Goal: Communication & Community: Answer question/provide support

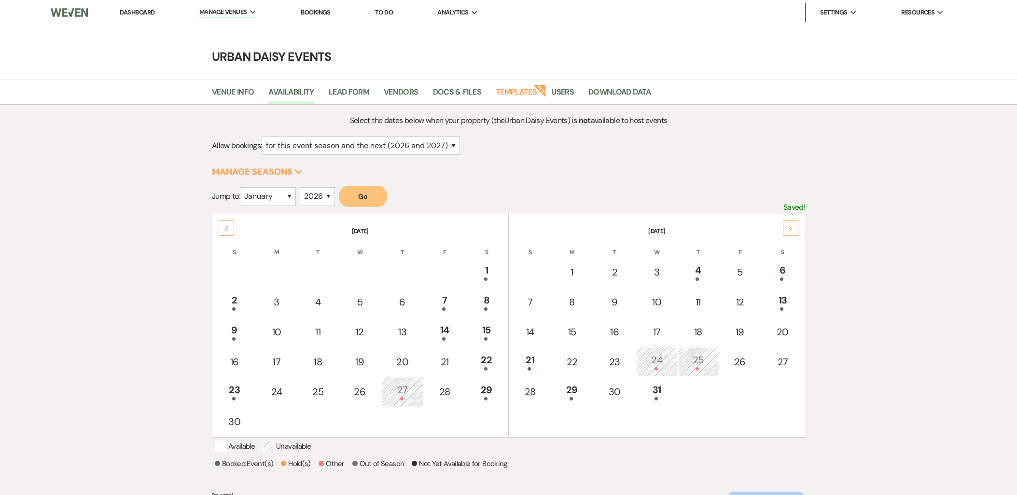
select select "2"
select select "2026"
click at [0, 0] on li "Urban Daisy Events" at bounding box center [0, 0] width 0 height 0
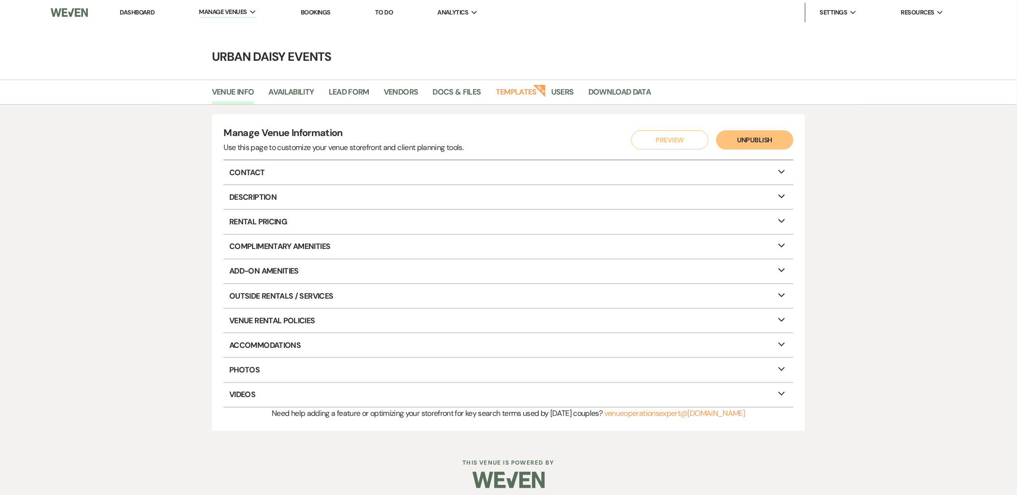
click at [128, 10] on link "Dashboard" at bounding box center [137, 12] width 35 height 8
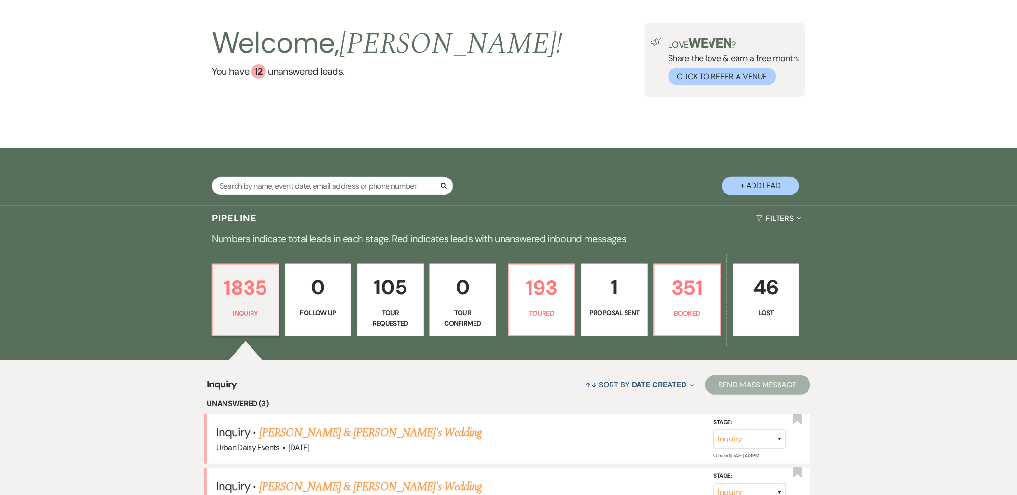
scroll to position [161, 0]
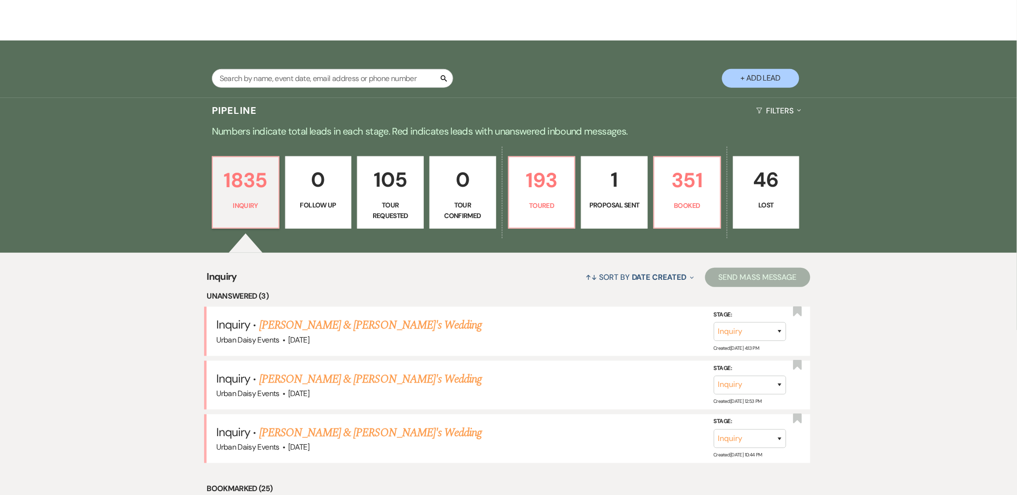
click at [305, 387] on div "Urban Daisy Events · Dec 6, 2025" at bounding box center [508, 393] width 584 height 13
click at [303, 383] on link "Zainab - Abdi & Fiance's Wedding" at bounding box center [370, 379] width 223 height 17
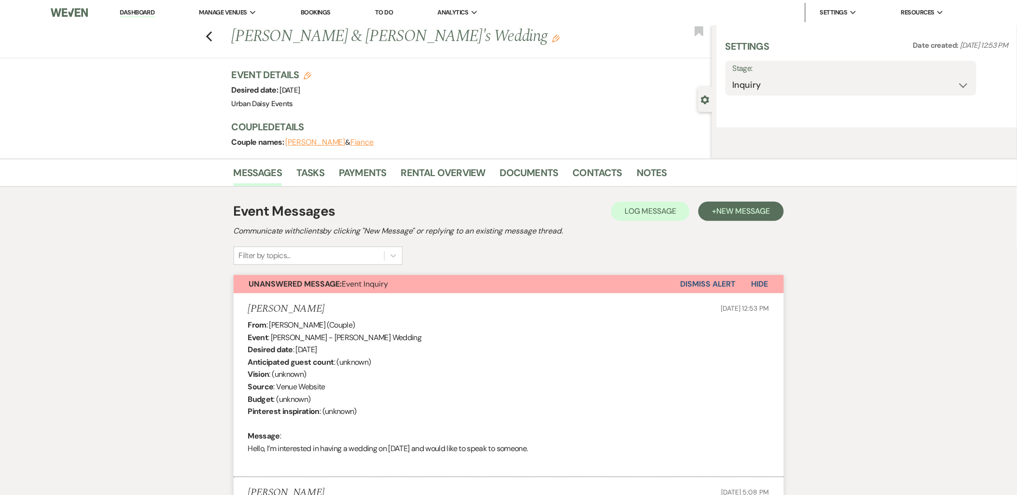
select select "5"
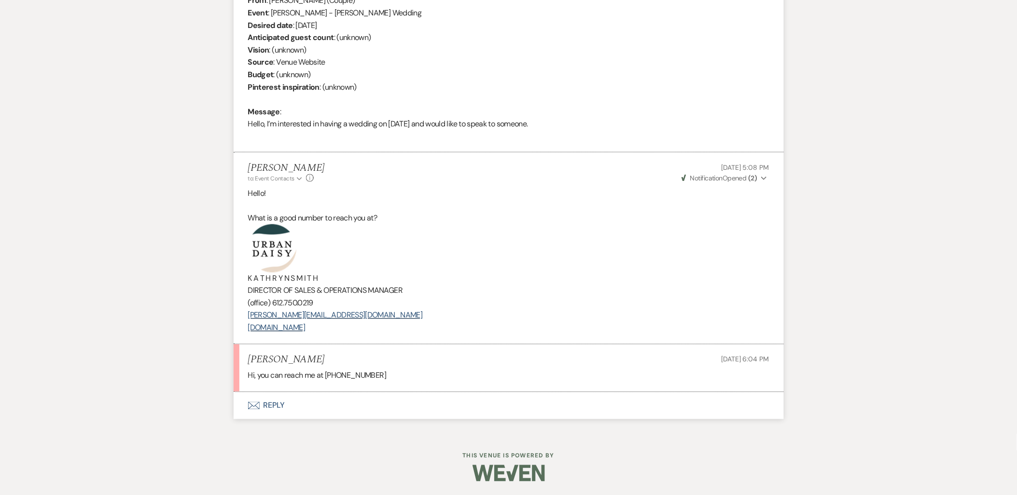
click at [270, 406] on button "Envelope Reply" at bounding box center [509, 405] width 550 height 27
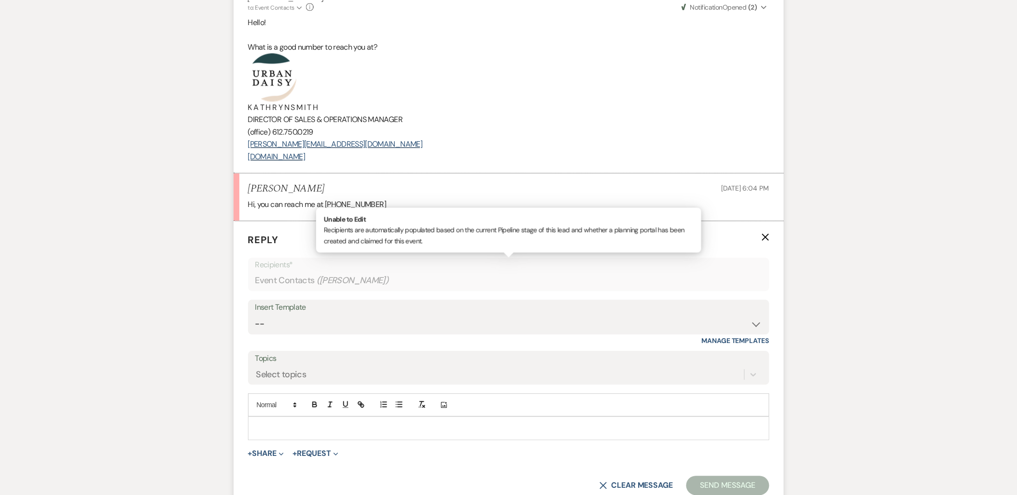
scroll to position [593, 0]
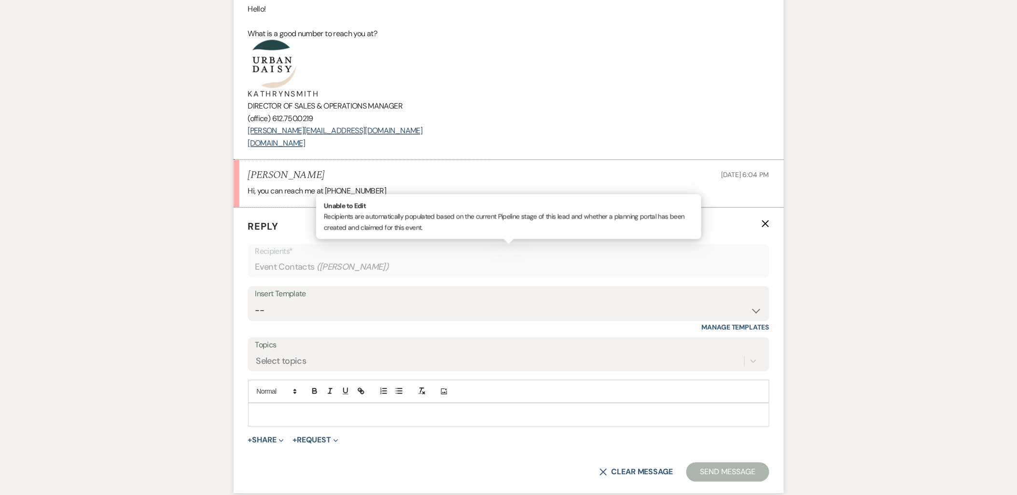
click at [290, 275] on div "Event Contacts ( Zainab - Abdi )" at bounding box center [508, 267] width 507 height 19
click at [301, 313] on select "-- Payment Past Due Rental Agreement and First Payment Urban Daisy Initial Resp…" at bounding box center [508, 311] width 507 height 19
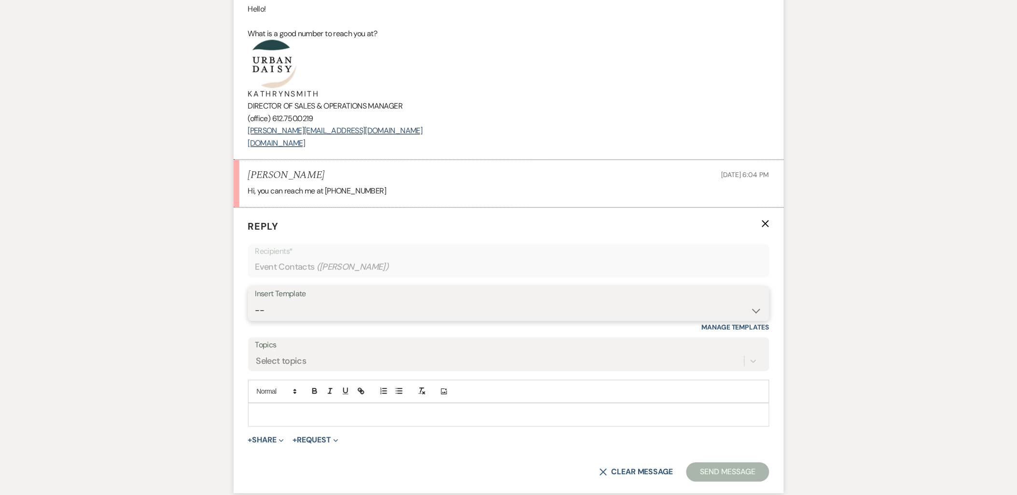
select select "1243"
click at [255, 302] on select "-- Payment Past Due Rental Agreement and First Payment Urban Daisy Initial Resp…" at bounding box center [508, 311] width 507 height 19
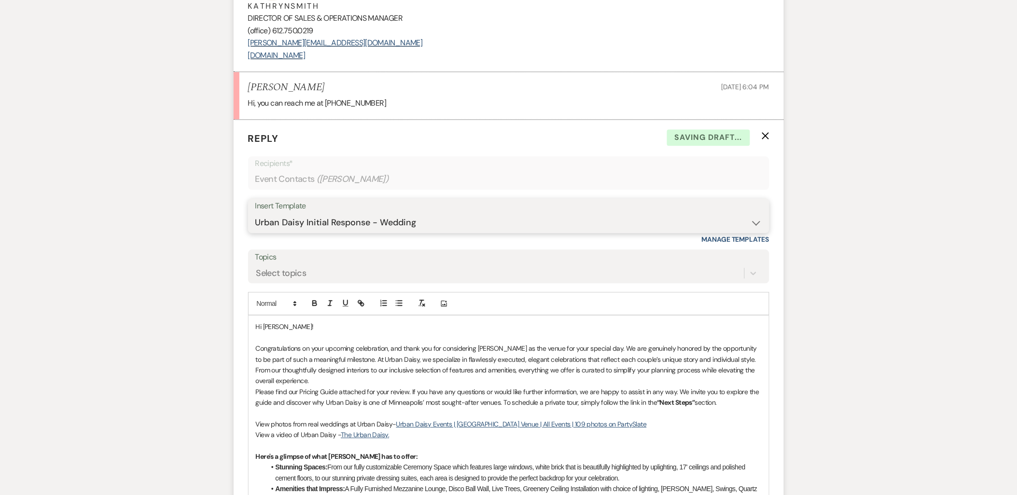
scroll to position [754, 0]
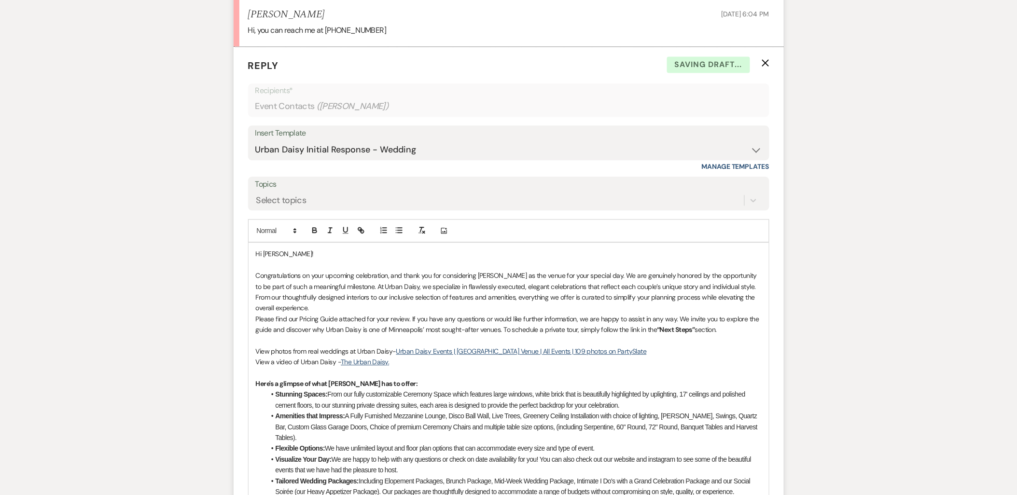
click at [313, 311] on p "Congratulations on your upcoming celebration, and thank you for considering Urb…" at bounding box center [509, 291] width 506 height 43
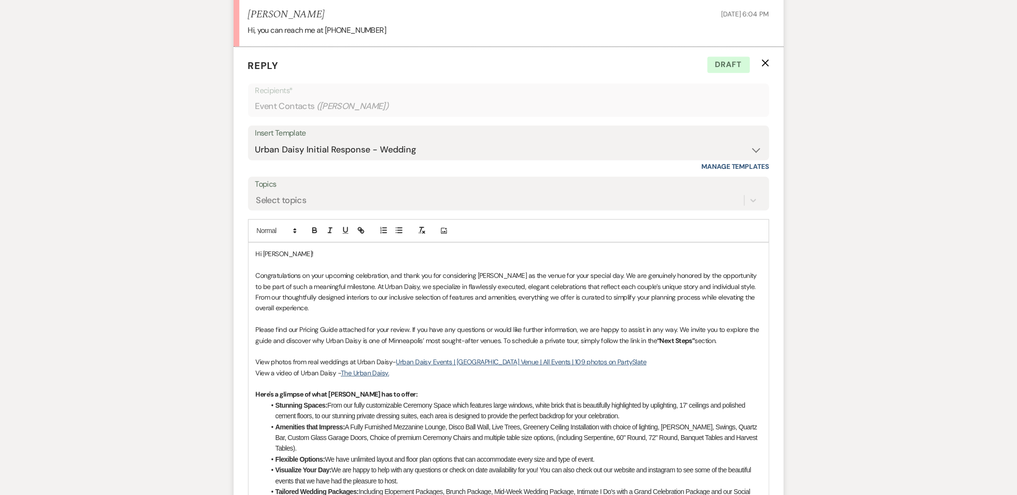
click at [735, 341] on p "Please find our Pricing Guide attached for your review. If you have any questio…" at bounding box center [509, 335] width 506 height 22
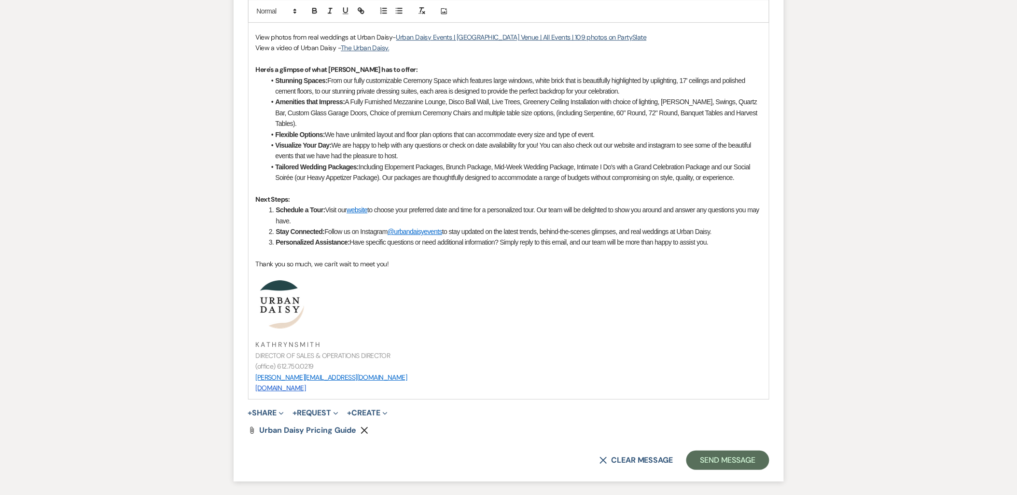
scroll to position [1174, 0]
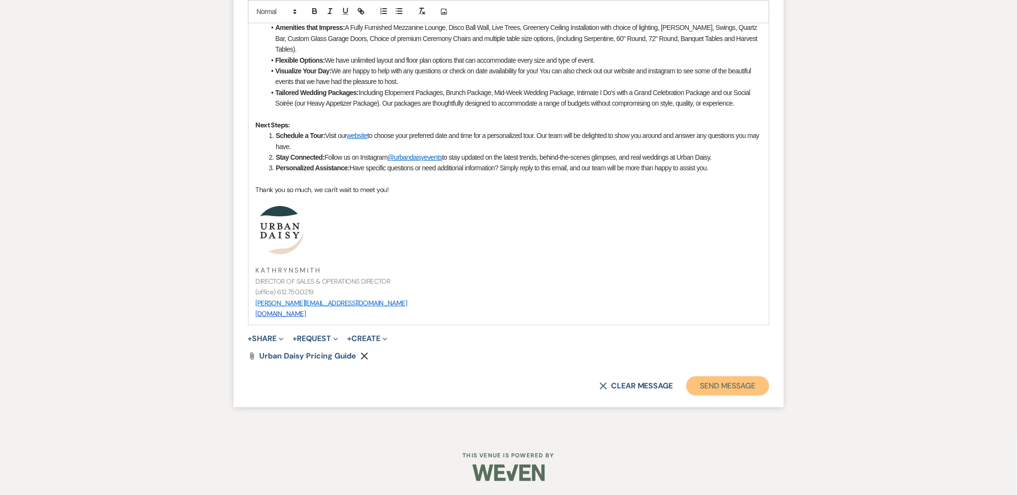
click at [742, 387] on button "Send Message" at bounding box center [727, 385] width 83 height 19
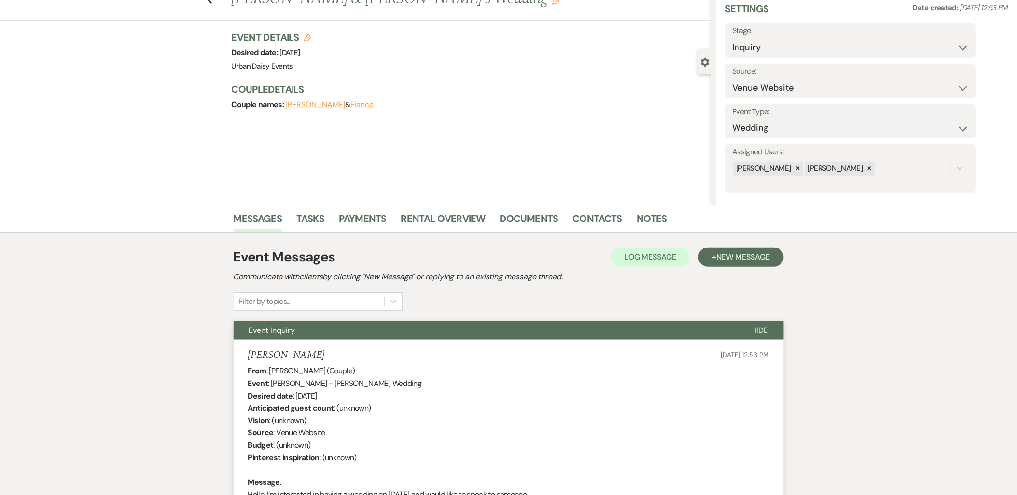
scroll to position [0, 0]
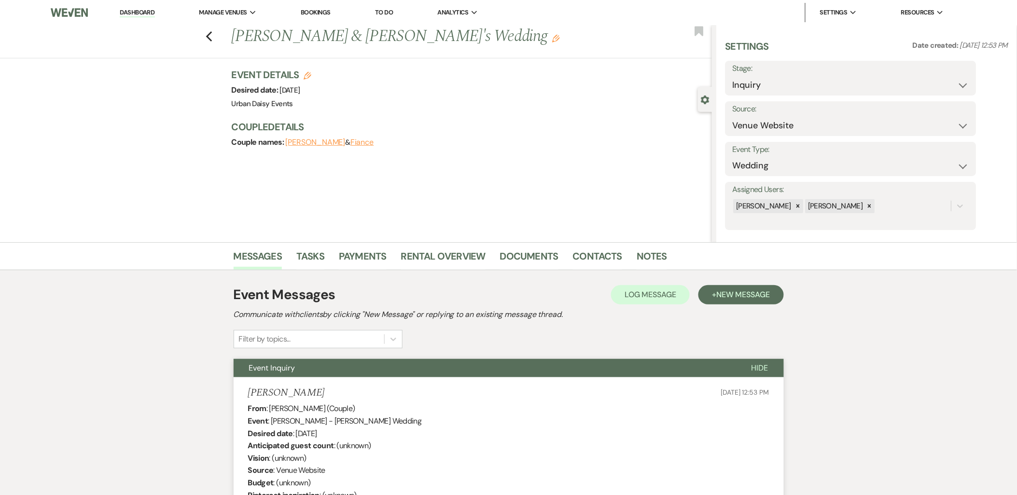
click at [146, 10] on link "Dashboard" at bounding box center [137, 12] width 35 height 9
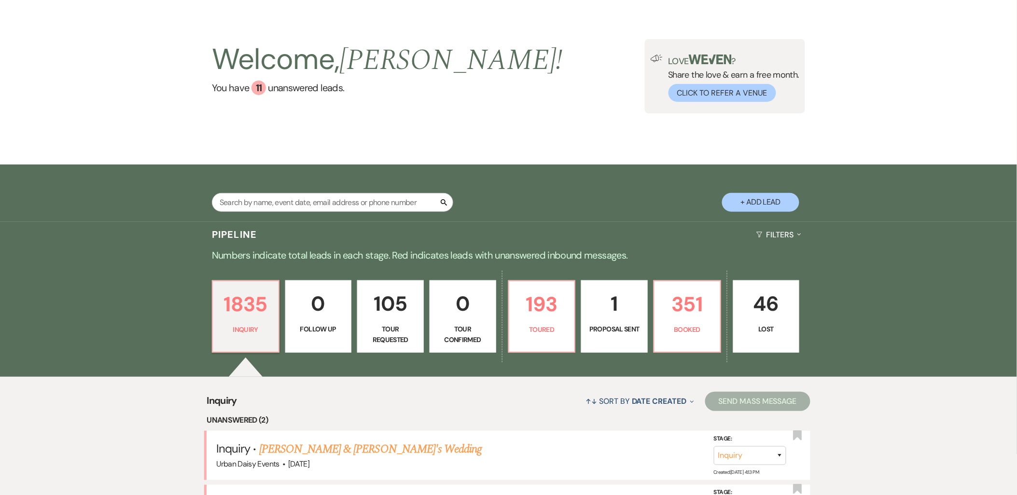
scroll to position [161, 0]
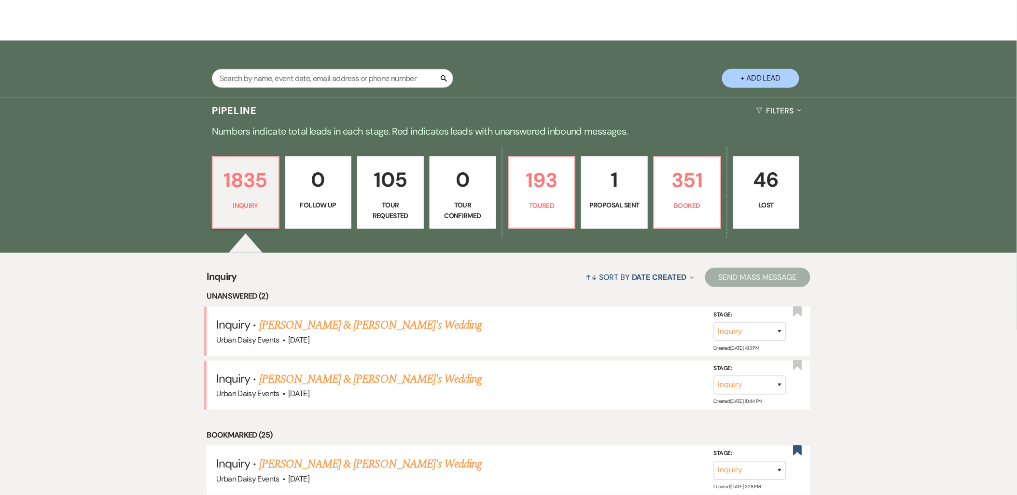
click at [280, 322] on link "[PERSON_NAME] & [PERSON_NAME]'s Wedding" at bounding box center [370, 325] width 223 height 17
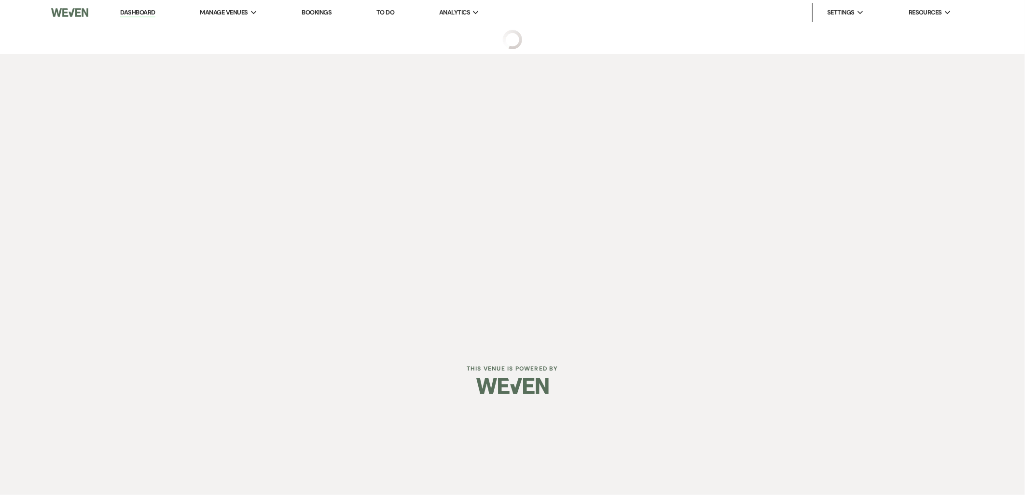
select select "5"
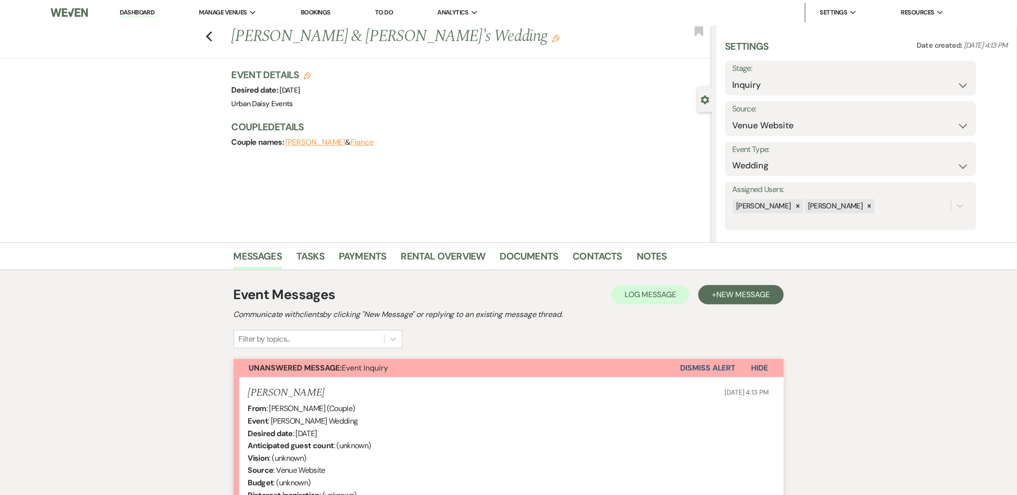
scroll to position [181, 0]
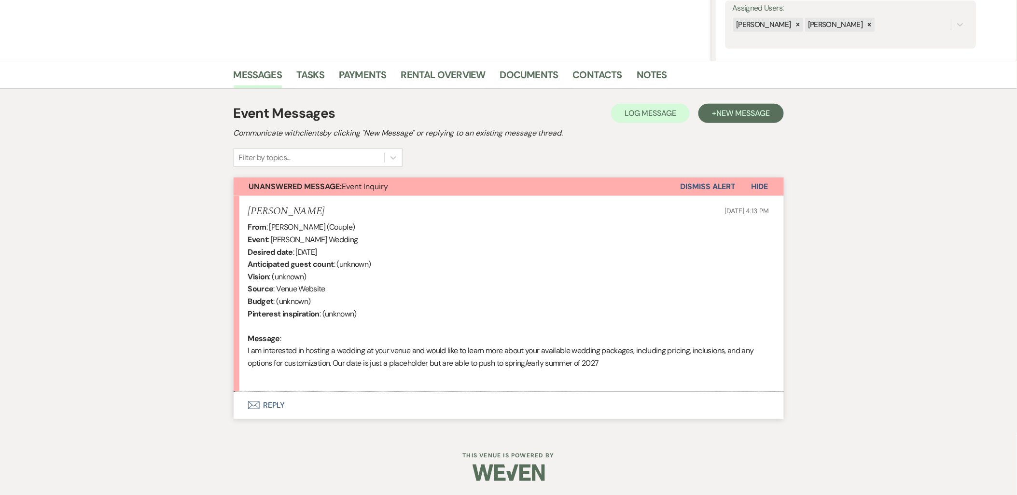
click at [266, 396] on button "Envelope Reply" at bounding box center [509, 405] width 550 height 27
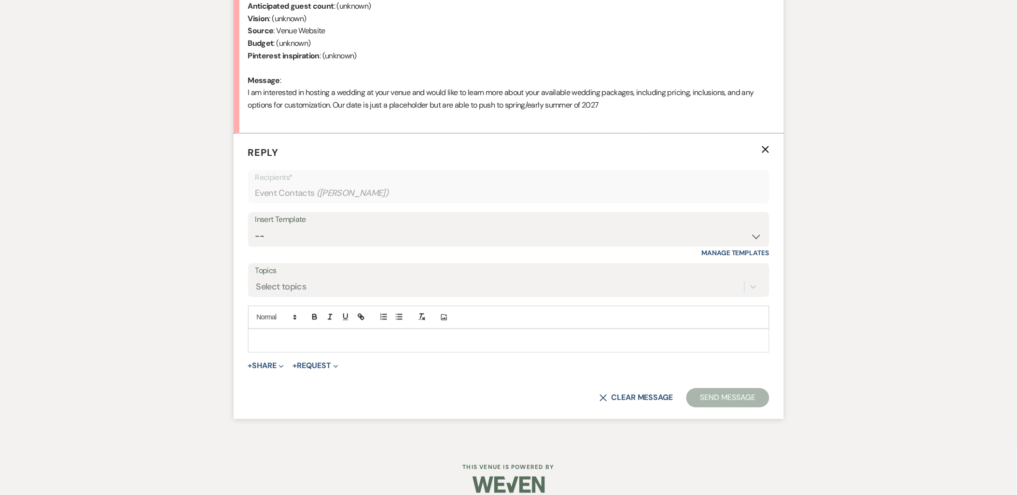
scroll to position [452, 0]
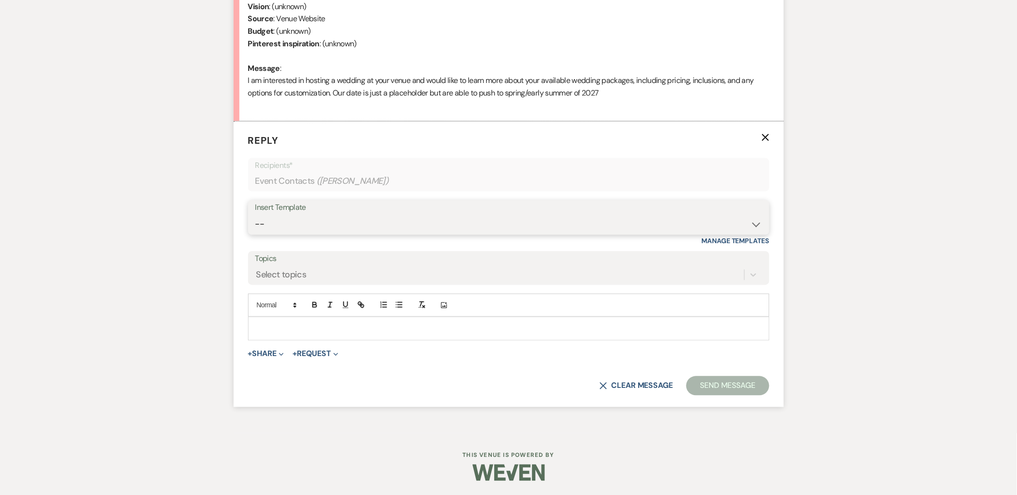
click at [291, 233] on select "-- Payment Past Due Rental Agreement and First Payment Urban Daisy Initial Resp…" at bounding box center [508, 224] width 507 height 19
select select "1243"
click at [255, 215] on select "-- Payment Past Due Rental Agreement and First Payment Urban Daisy Initial Resp…" at bounding box center [508, 224] width 507 height 19
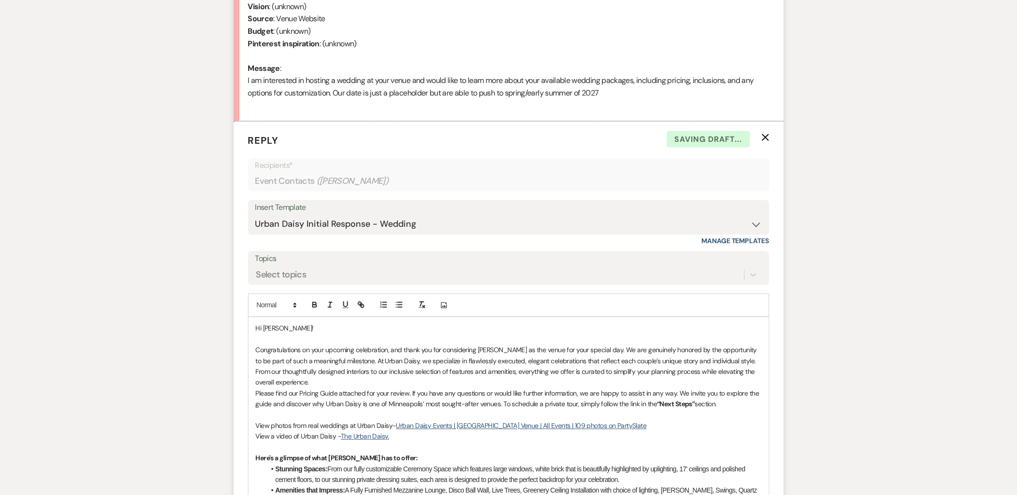
click at [362, 380] on p "Congratulations on your upcoming celebration, and thank you for considering Urb…" at bounding box center [509, 366] width 506 height 43
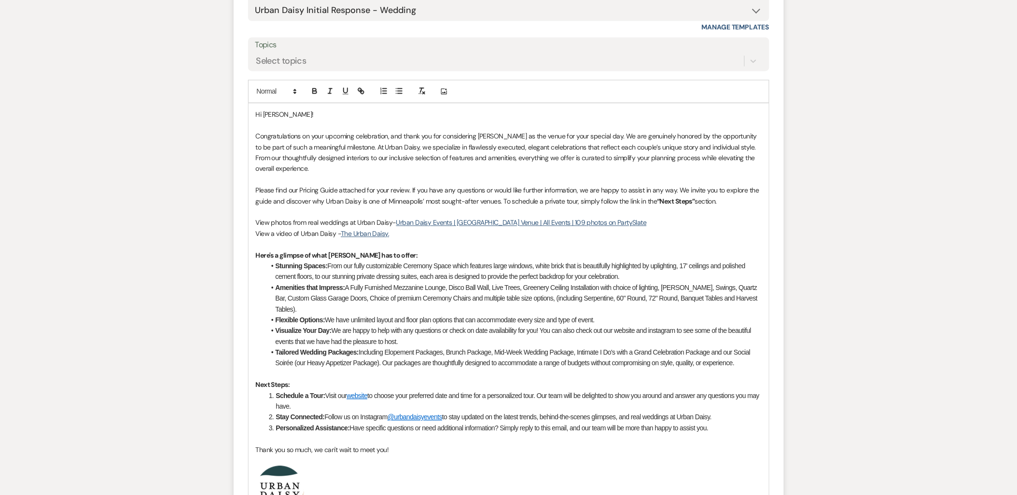
scroll to position [666, 0]
click at [732, 194] on p "Please find our Pricing Guide attached for your review. If you have any questio…" at bounding box center [509, 195] width 506 height 22
click at [737, 204] on p "Please find our Pricing Guide attached for your review. If you have any questio…" at bounding box center [509, 195] width 506 height 22
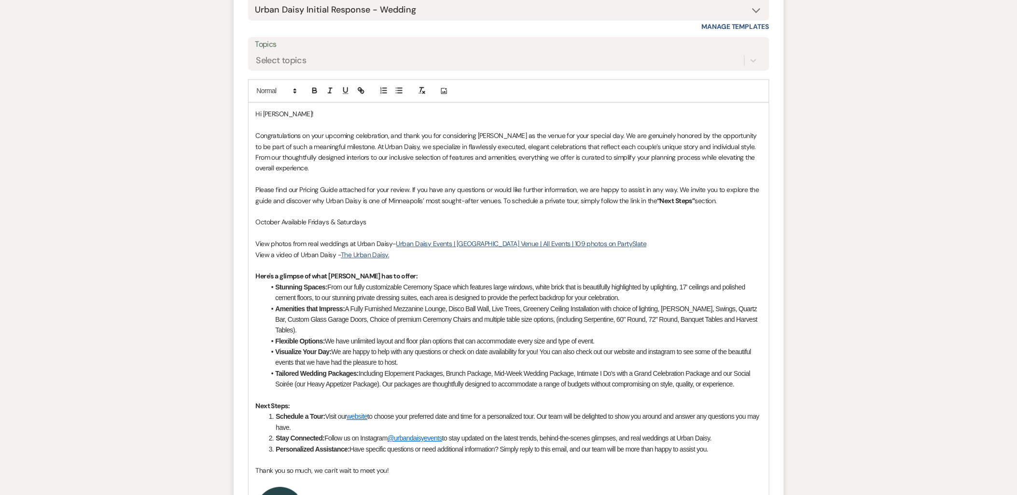
click at [379, 227] on p "October Available Fridays & Saturdays" at bounding box center [509, 222] width 506 height 11
click at [389, 222] on p "October Available Fridays & Saturdays -" at bounding box center [509, 222] width 506 height 11
click at [280, 224] on p "October Available Fridays & Saturdays -" at bounding box center [509, 222] width 506 height 11
click at [403, 228] on p at bounding box center [509, 233] width 506 height 11
click at [401, 227] on p "October 2026 Available Fridays & Saturdays -" at bounding box center [509, 222] width 506 height 11
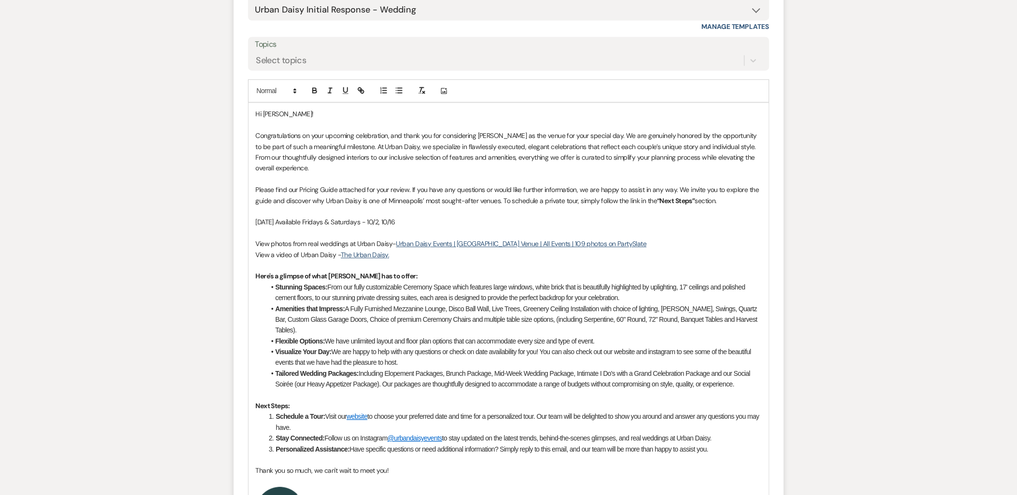
click at [432, 220] on p "October 2026 Available Fridays & Saturdays - 10/2, 10/16" at bounding box center [509, 222] width 506 height 11
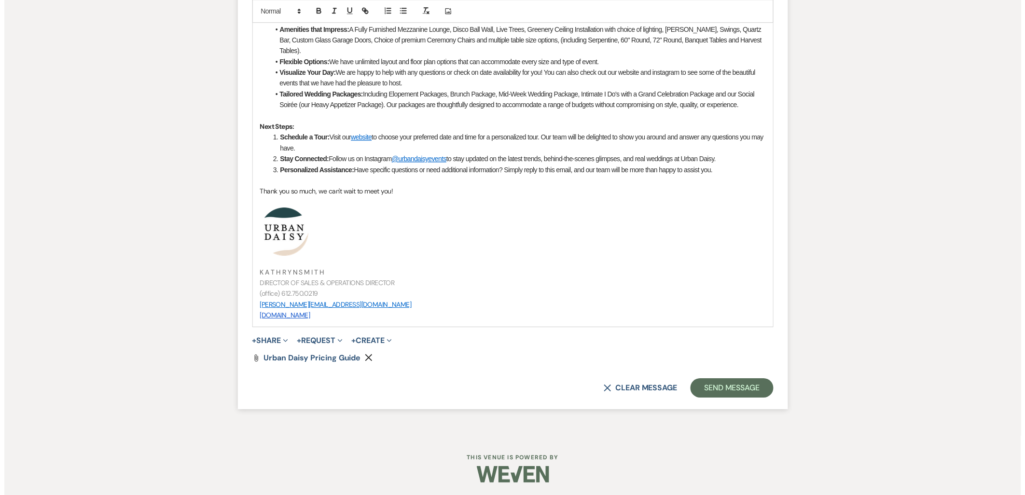
scroll to position [947, 0]
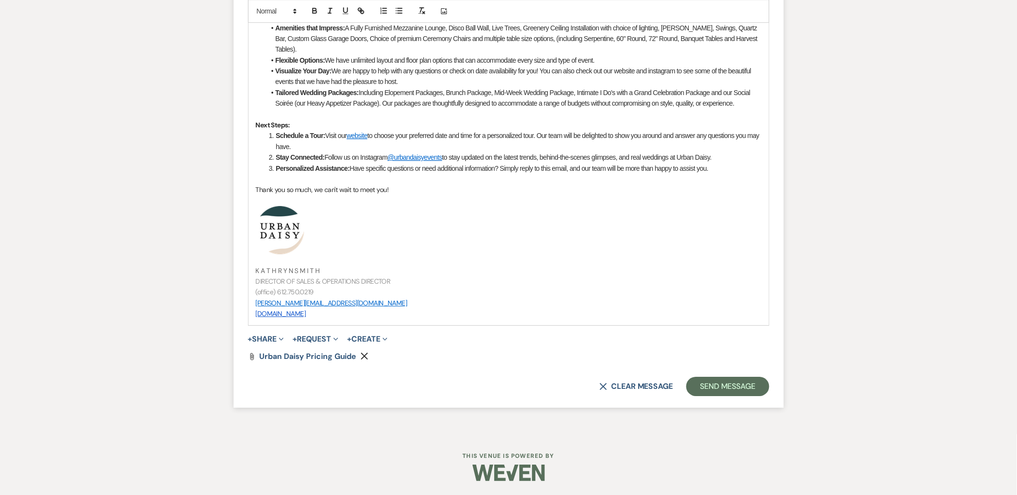
click at [267, 339] on button "+ Share Expand" at bounding box center [266, 339] width 36 height 8
click at [267, 353] on button "Doc Upload Documents" at bounding box center [315, 358] width 135 height 17
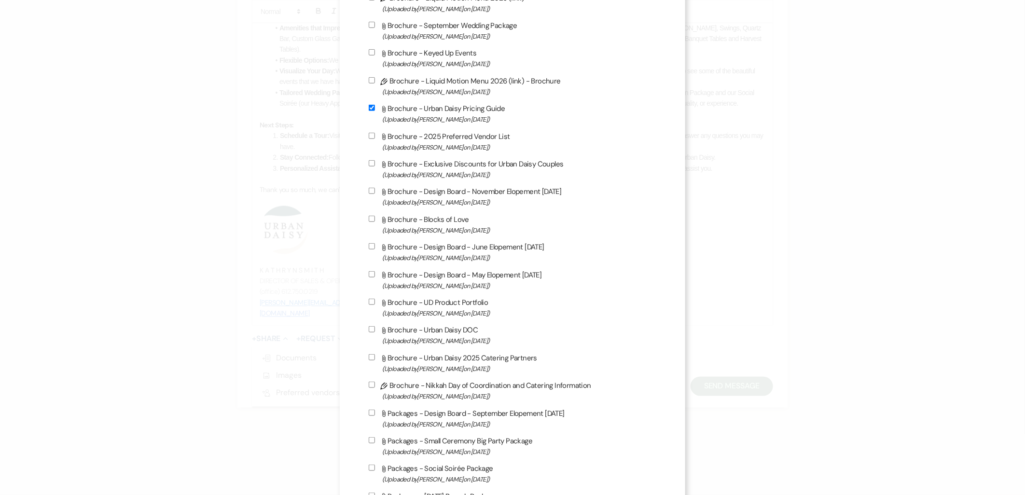
scroll to position [536, 0]
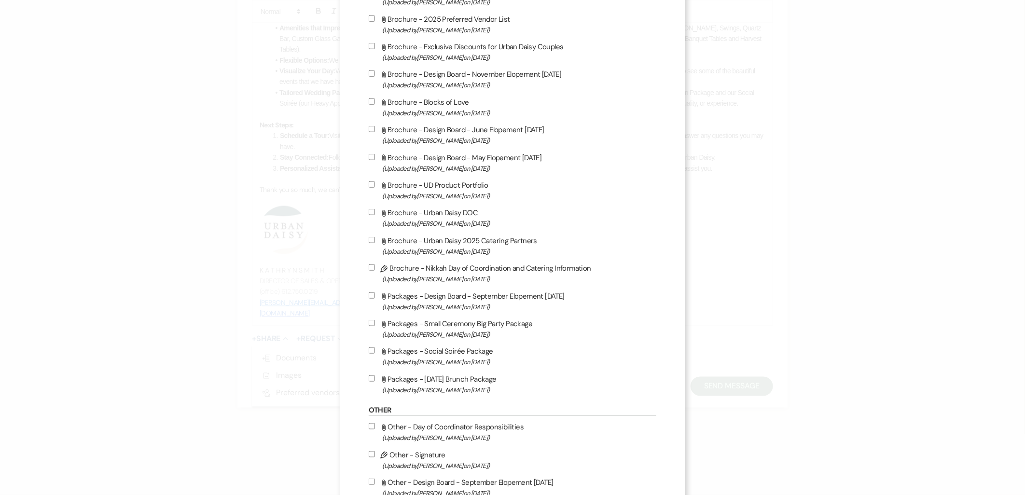
click at [431, 379] on label "Attach File Packages - Sunday Brunch Package (Uploaded by Kathryn Beckett on Ju…" at bounding box center [513, 384] width 288 height 23
click at [375, 379] on input "Attach File Packages - Sunday Brunch Package (Uploaded by Kathryn Beckett on Ju…" at bounding box center [372, 378] width 6 height 6
checkbox input "true"
click at [420, 357] on span "(Uploaded by Kathryn Beckett on Jul 9th, 2025 )" at bounding box center [519, 362] width 275 height 11
click at [375, 354] on input "Attach File Packages - Social Soirée Package (Uploaded by Kathryn Beckett on Ju…" at bounding box center [372, 350] width 6 height 6
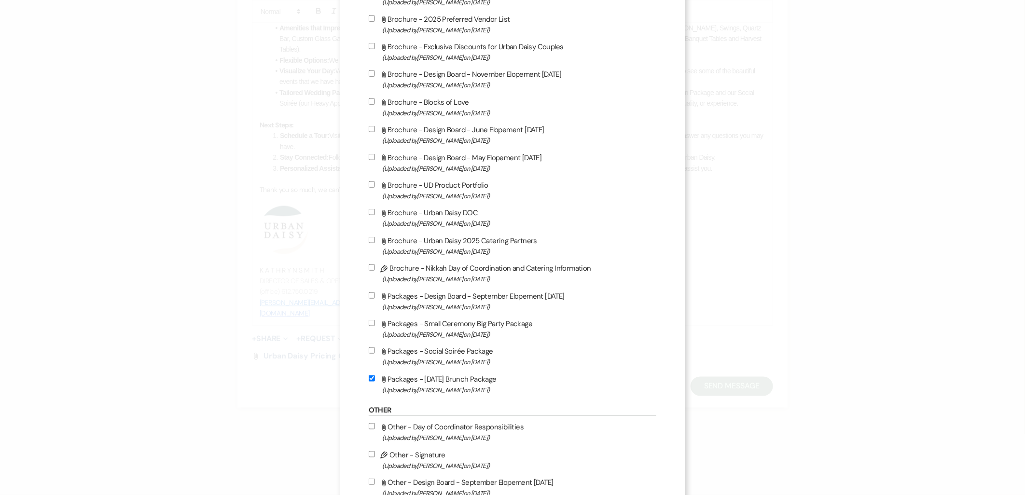
checkbox input "true"
click at [411, 318] on label "Attach File Packages - Small Ceremony Big Party Package (Uploaded by Kathryn Be…" at bounding box center [513, 329] width 288 height 23
click at [375, 320] on input "Attach File Packages - Small Ceremony Big Party Package (Uploaded by Kathryn Be…" at bounding box center [372, 323] width 6 height 6
checkbox input "true"
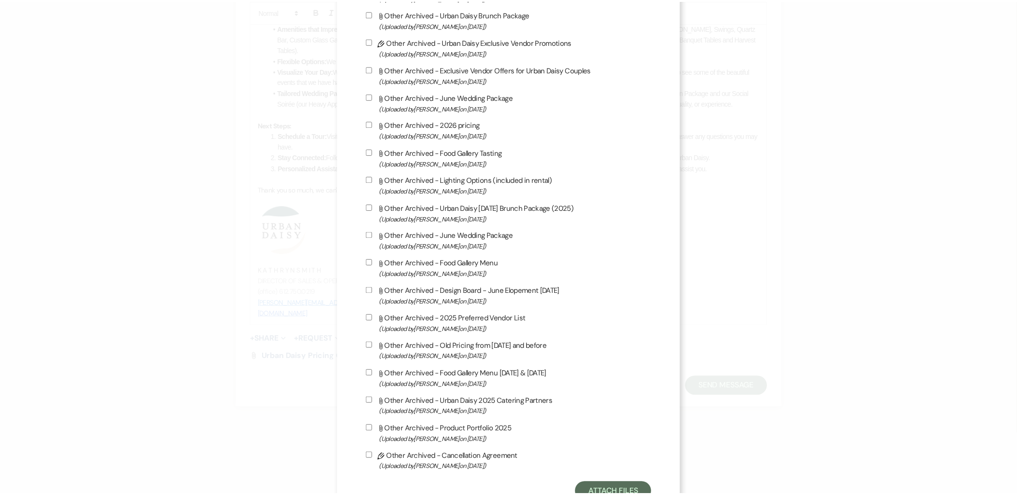
scroll to position [1469, 0]
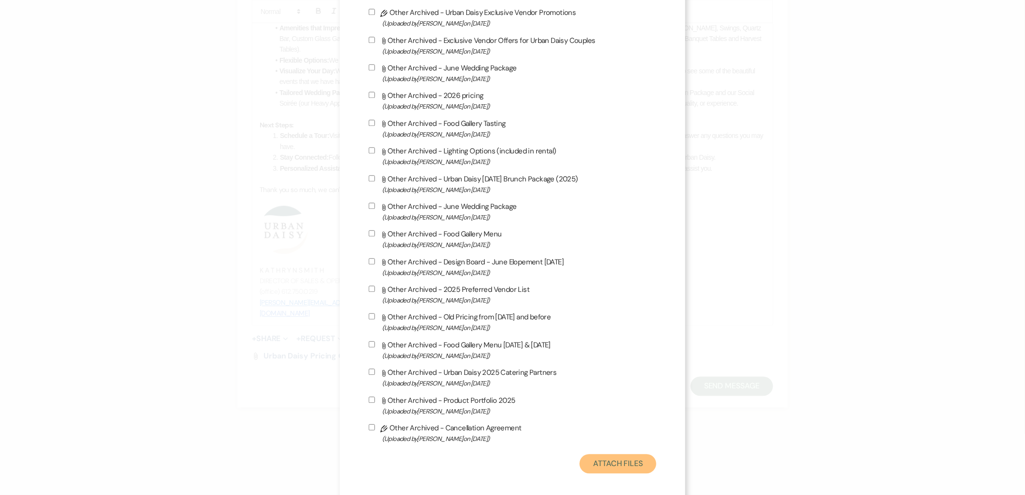
click at [624, 454] on button "Attach Files" at bounding box center [618, 463] width 77 height 19
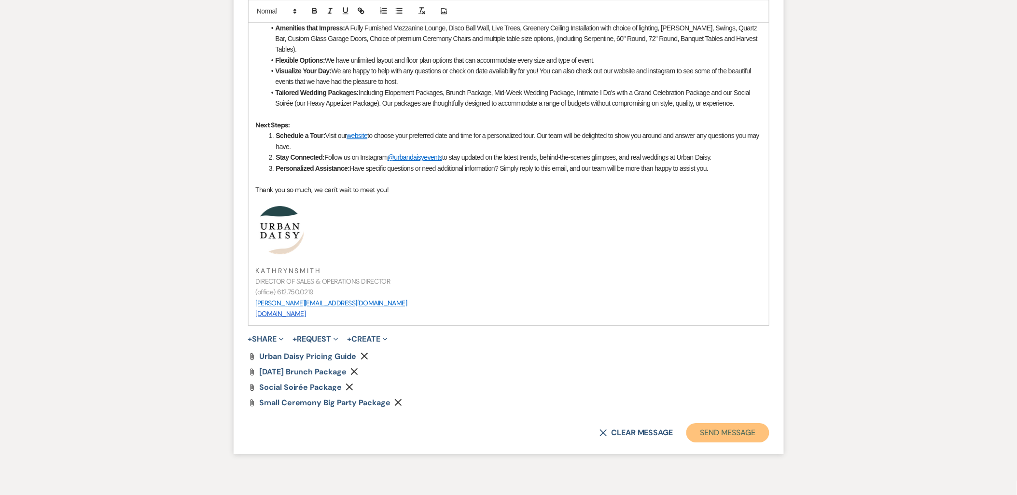
click at [725, 426] on button "Send Message" at bounding box center [727, 432] width 83 height 19
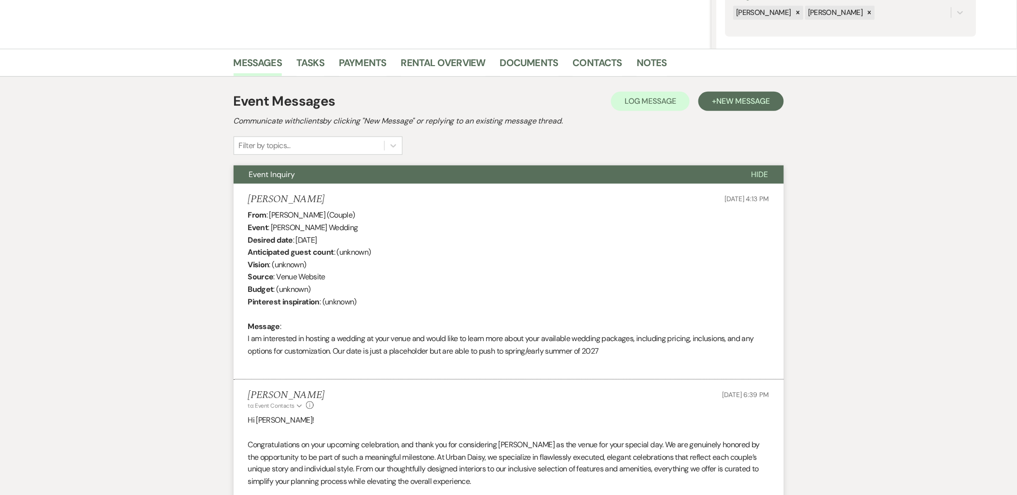
scroll to position [0, 0]
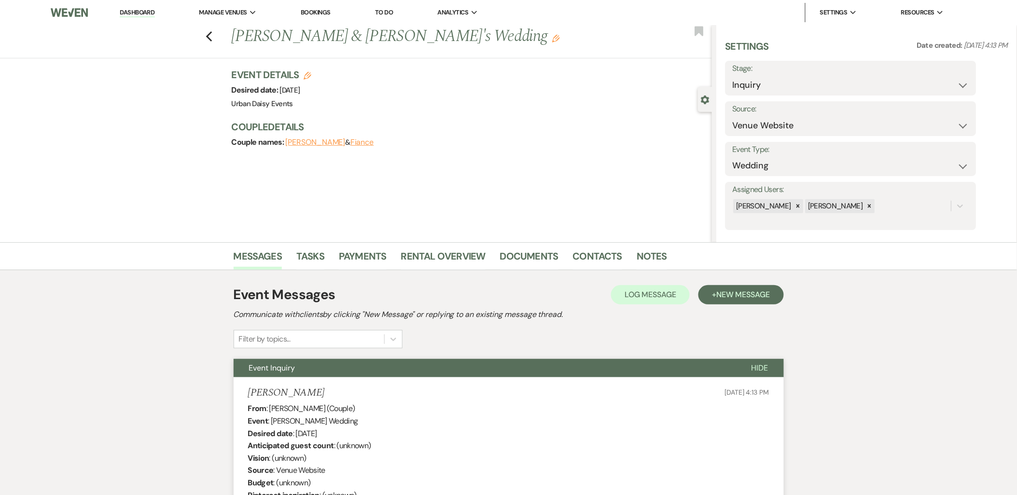
click at [148, 5] on li "Dashboard" at bounding box center [137, 12] width 44 height 19
click at [147, 11] on link "Dashboard" at bounding box center [137, 12] width 35 height 9
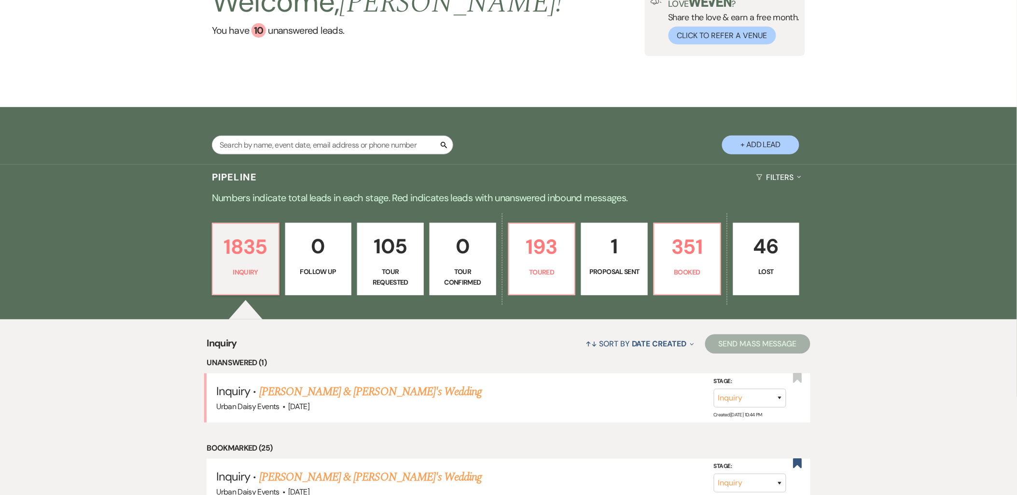
scroll to position [161, 0]
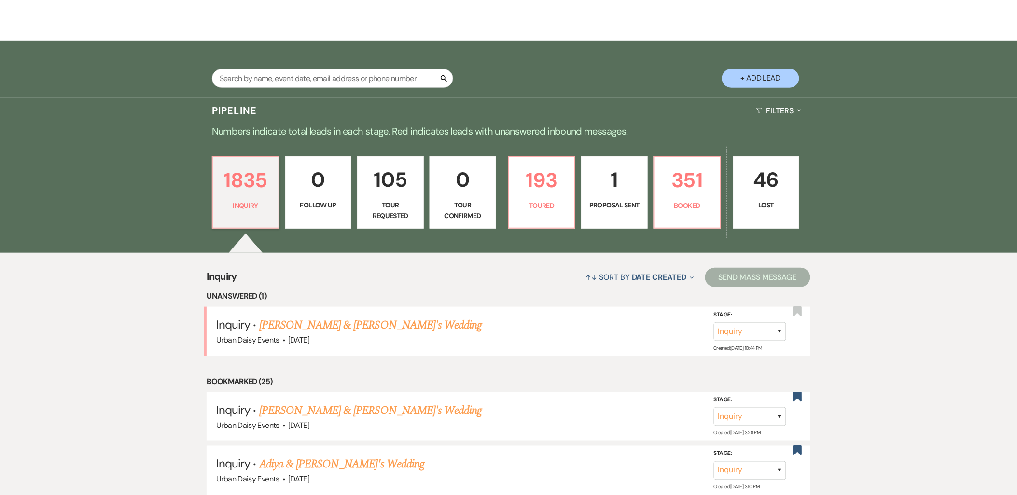
click at [297, 326] on link "[PERSON_NAME] & [PERSON_NAME]'s Wedding" at bounding box center [370, 325] width 223 height 17
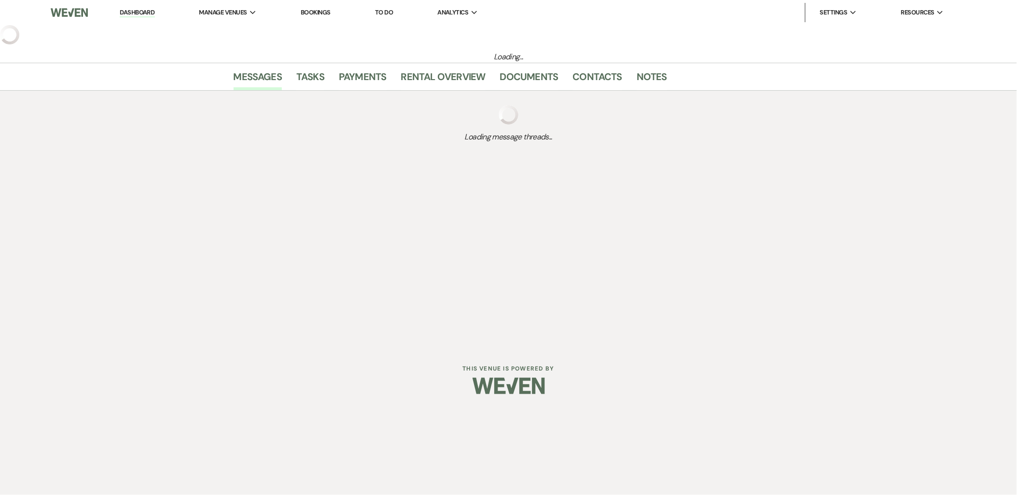
select select "5"
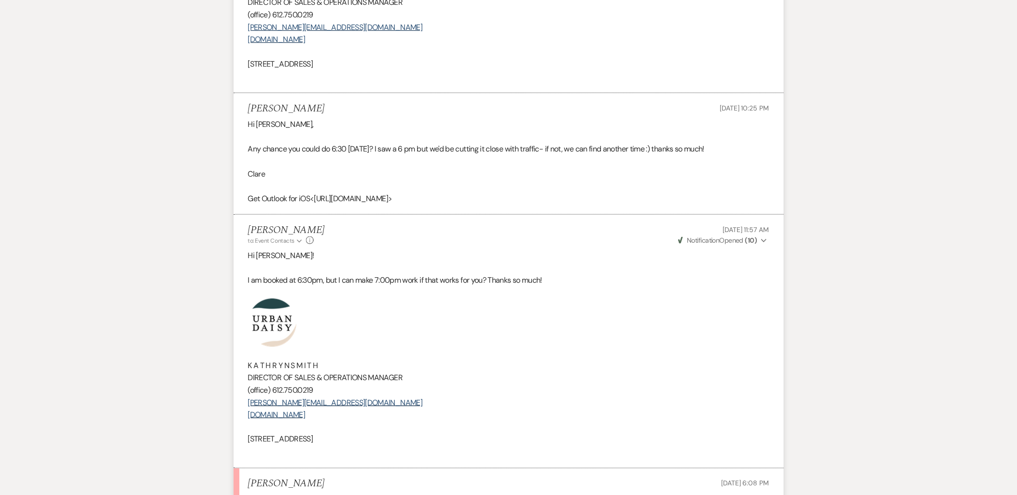
scroll to position [3042, 0]
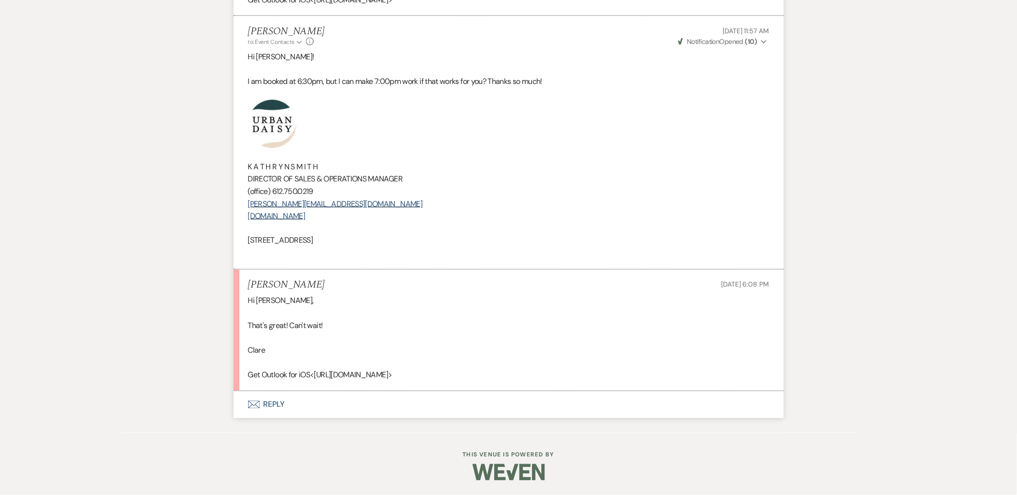
click at [262, 406] on button "Envelope Reply" at bounding box center [509, 404] width 550 height 27
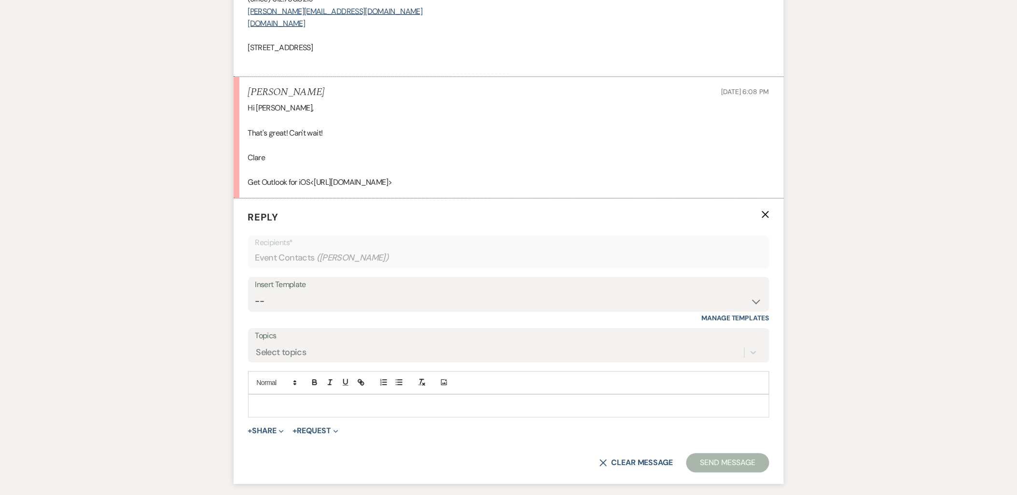
scroll to position [3313, 0]
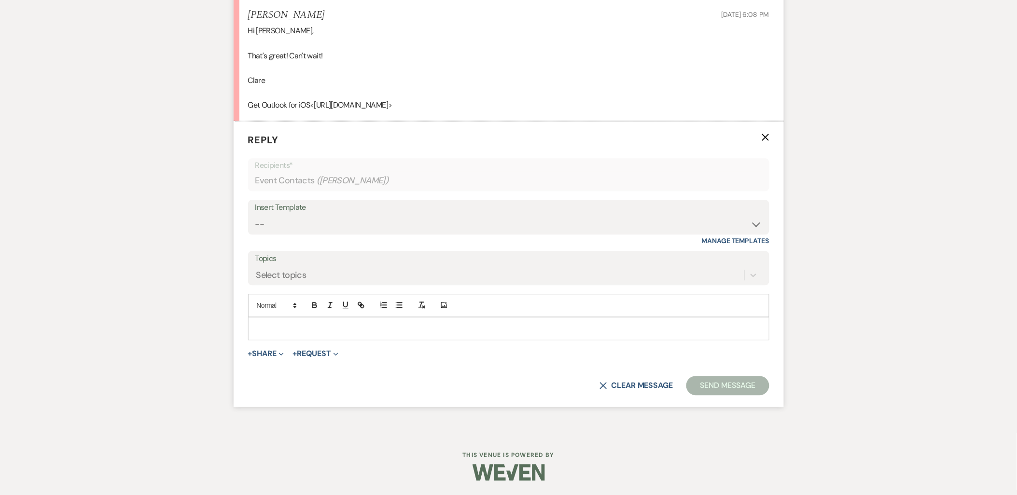
click at [282, 329] on p at bounding box center [509, 328] width 506 height 11
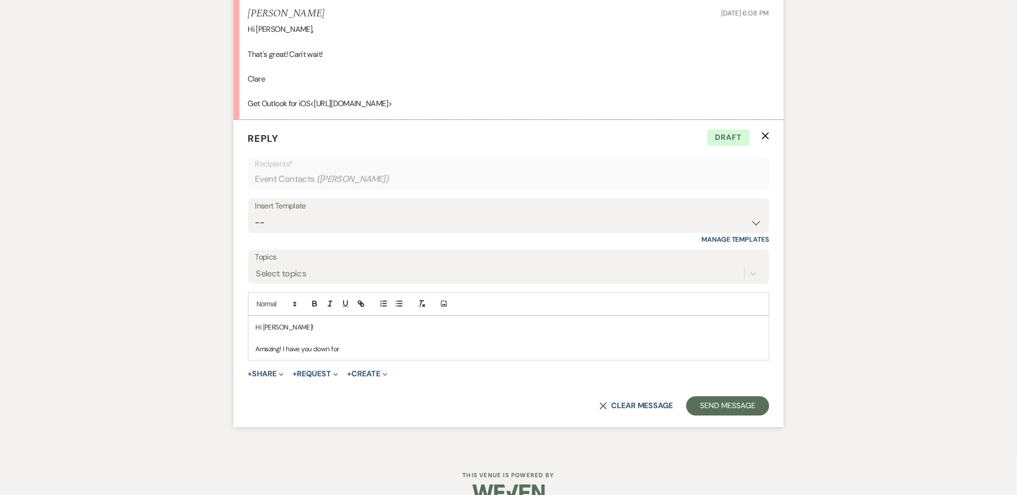
click at [385, 351] on p "Amazing! I have you down for" at bounding box center [509, 349] width 506 height 11
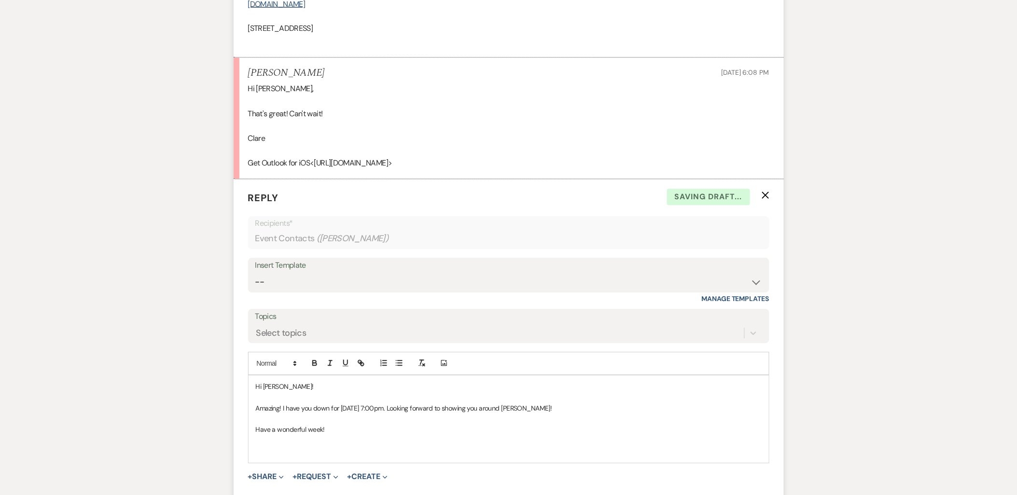
scroll to position [3045, 0]
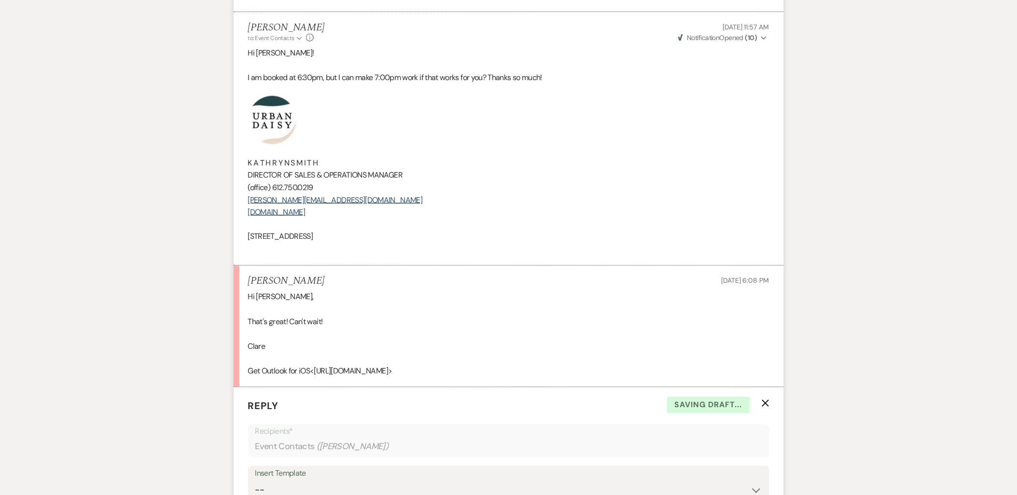
drag, startPoint x: 403, startPoint y: 238, endPoint x: 192, endPoint y: 132, distance: 236.9
copy div "﻿ K A T H R Y N S M I T H DIRECTOR OF SALES & OPERATIONS MANAGER (office) 612.7…"
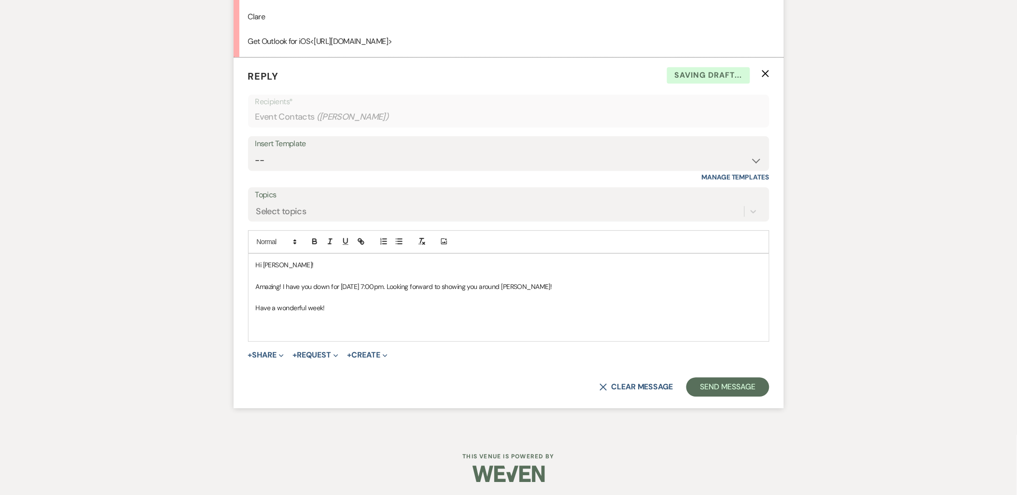
scroll to position [3378, 0]
click at [273, 320] on p at bounding box center [509, 317] width 506 height 11
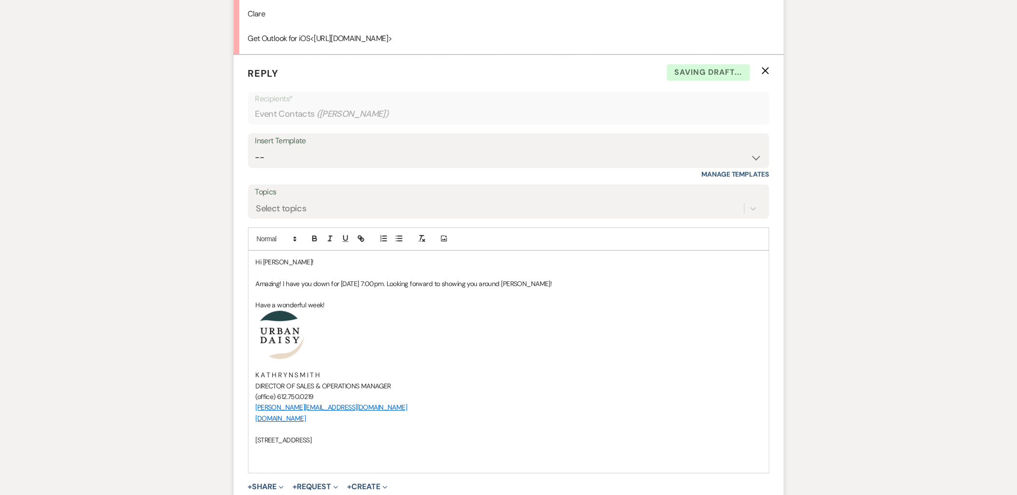
click at [407, 461] on p at bounding box center [509, 461] width 506 height 11
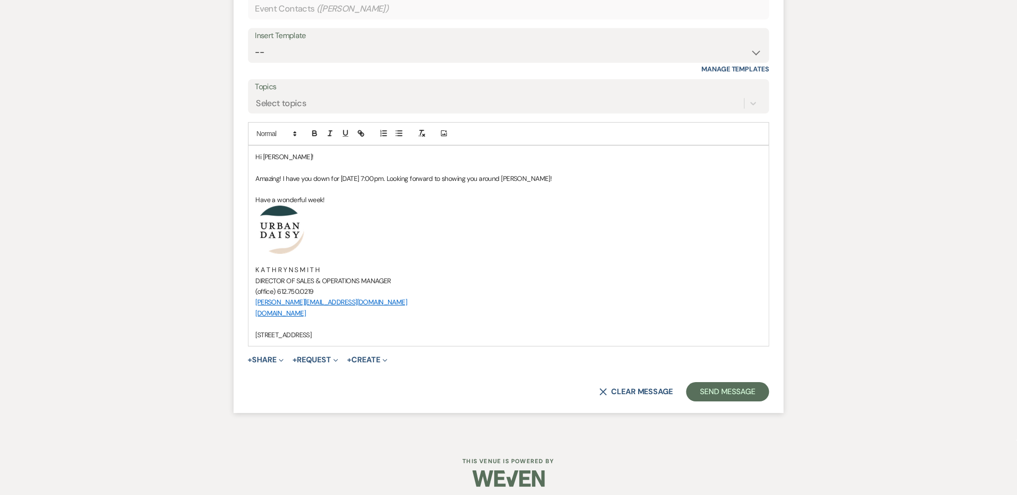
scroll to position [3490, 0]
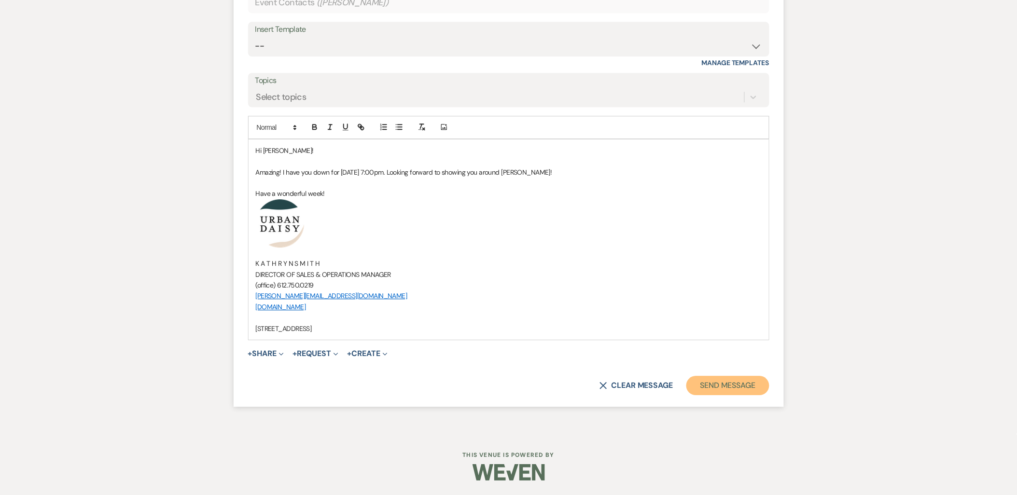
click at [746, 382] on button "Send Message" at bounding box center [727, 385] width 83 height 19
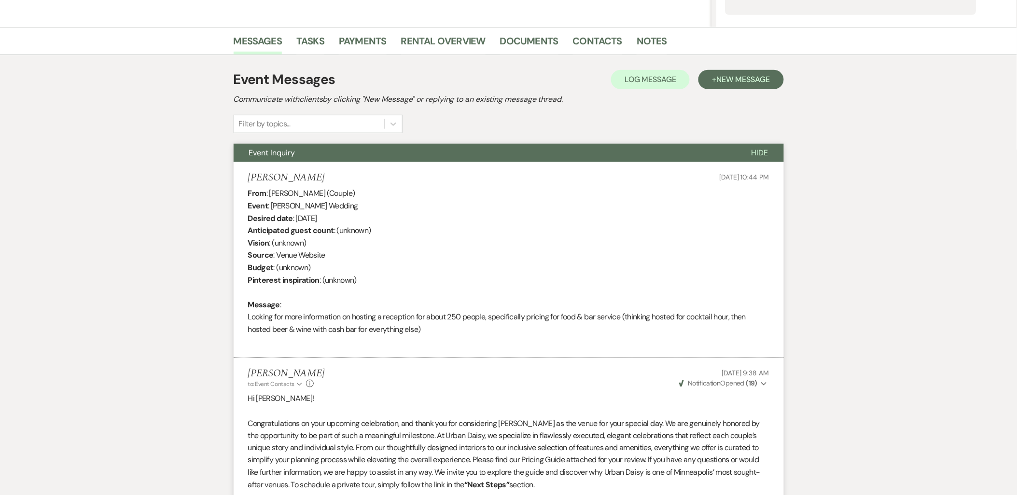
scroll to position [0, 0]
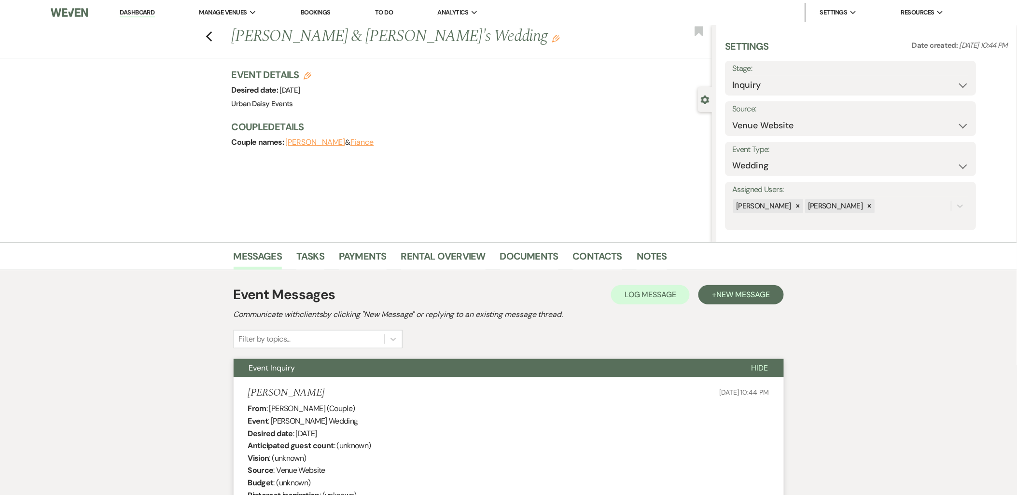
click at [125, 12] on link "Dashboard" at bounding box center [137, 12] width 35 height 9
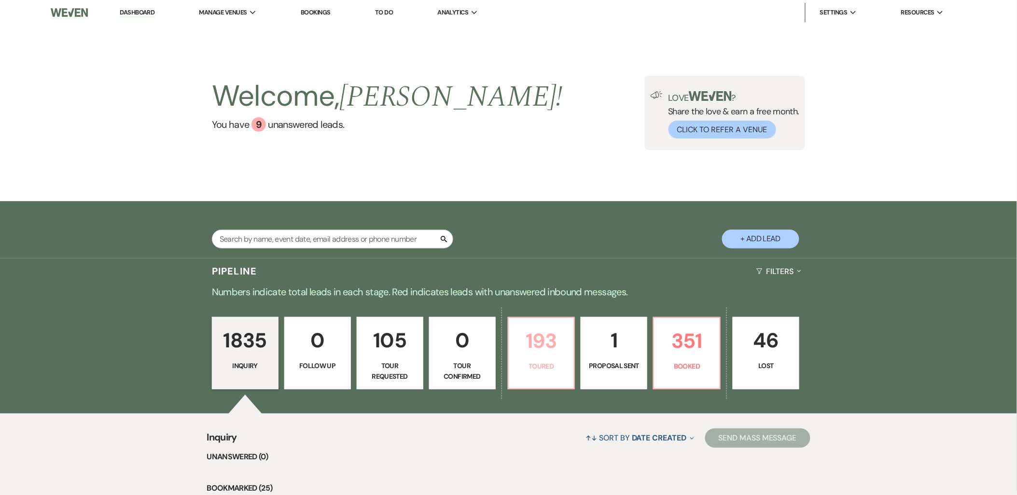
click at [547, 359] on link "193 Toured" at bounding box center [542, 353] width 68 height 72
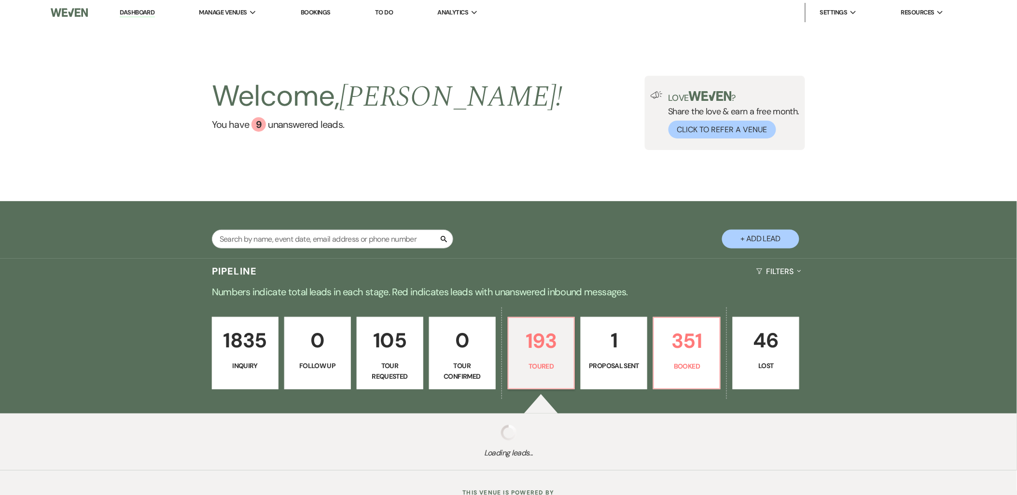
select select "5"
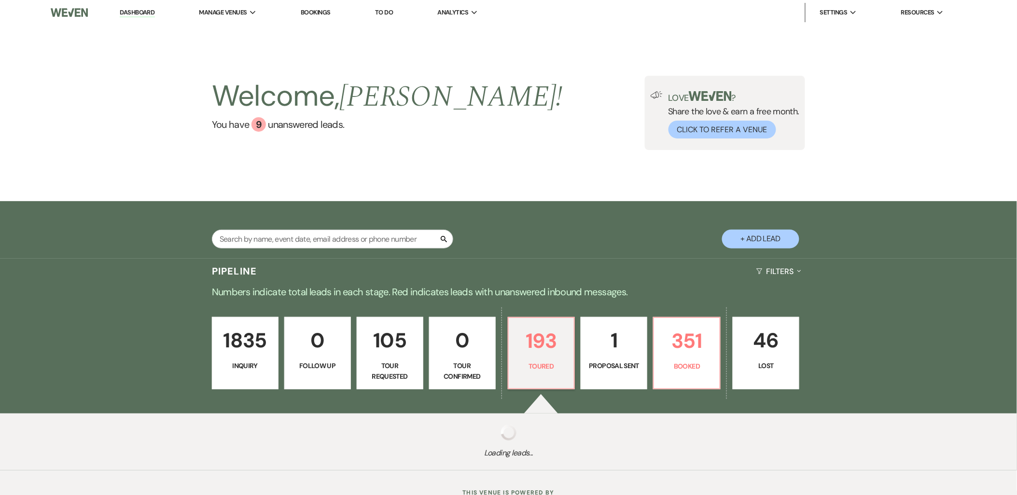
select select "5"
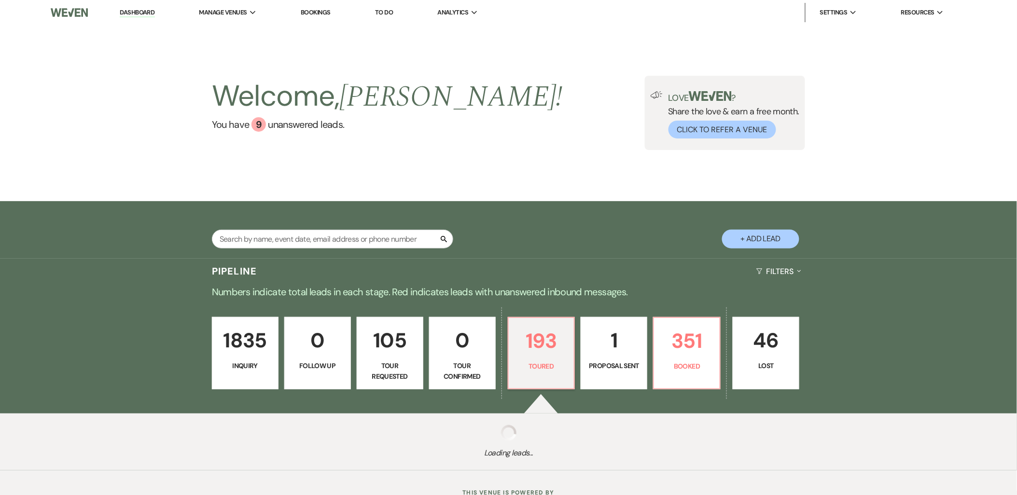
select select "5"
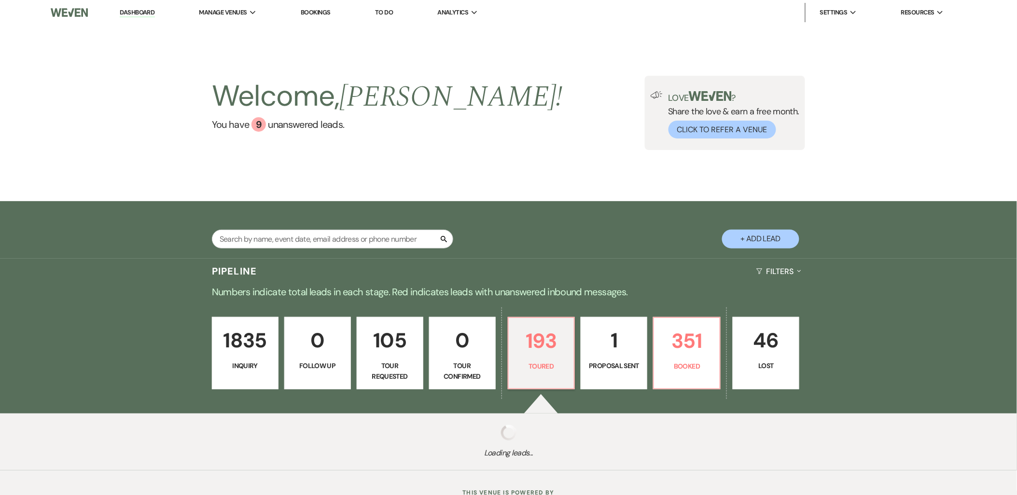
select select "5"
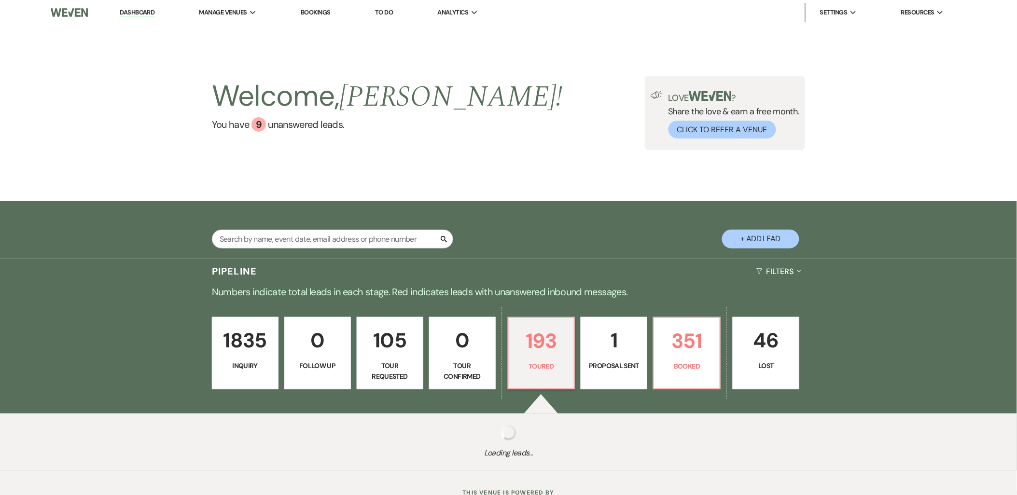
select select "5"
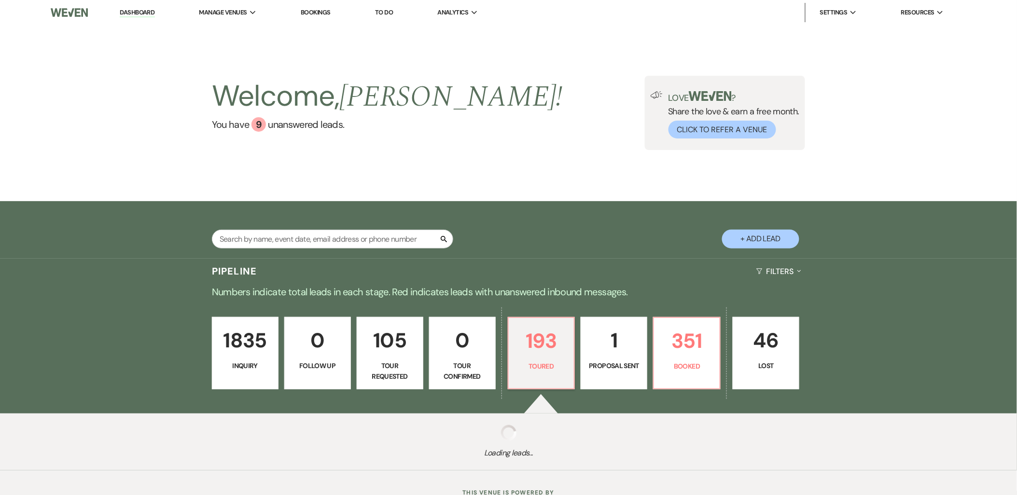
select select "5"
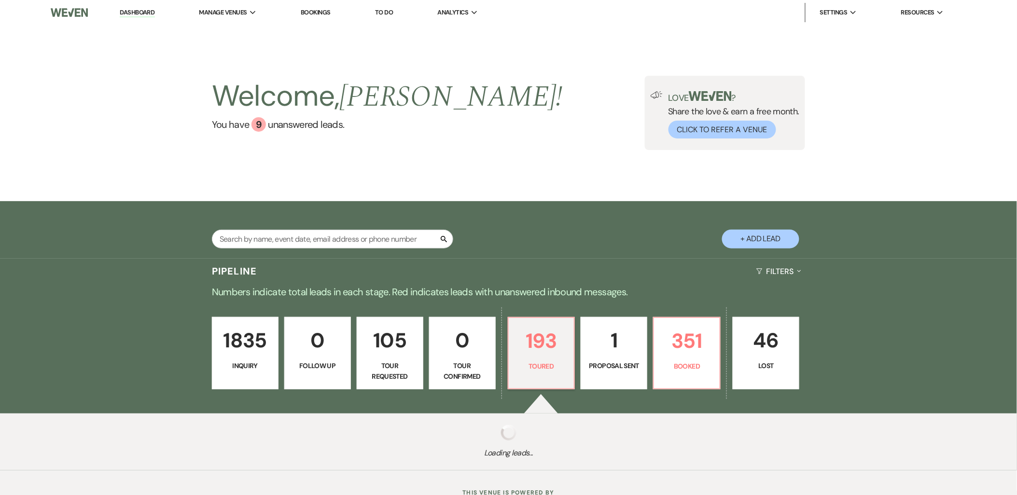
select select "5"
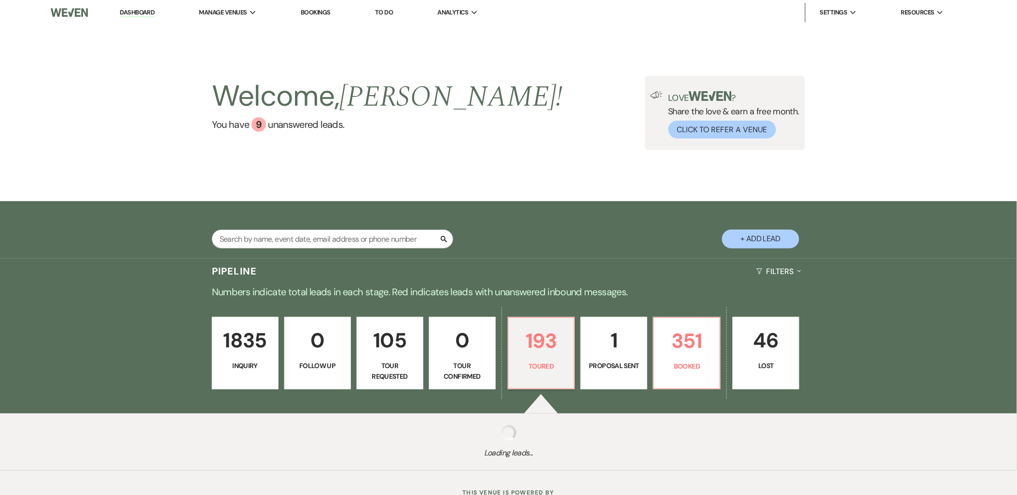
select select "5"
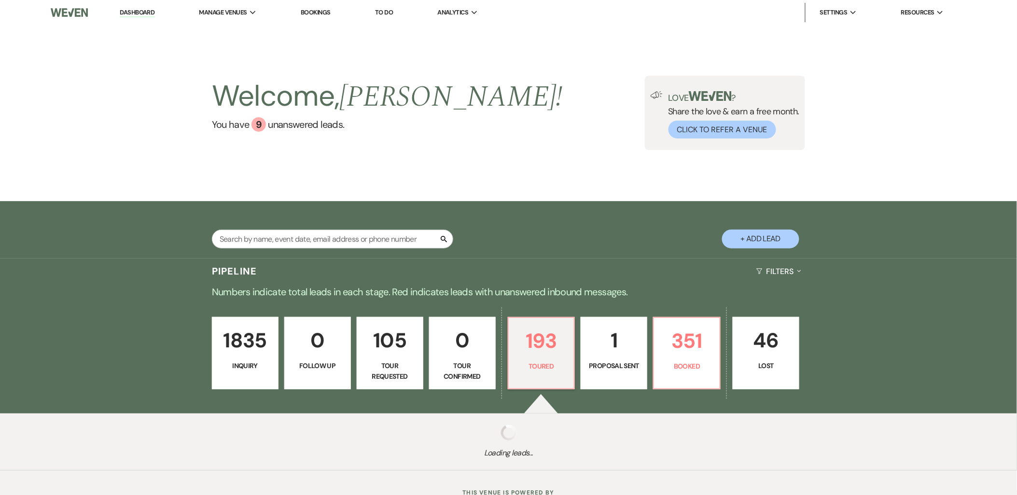
select select "5"
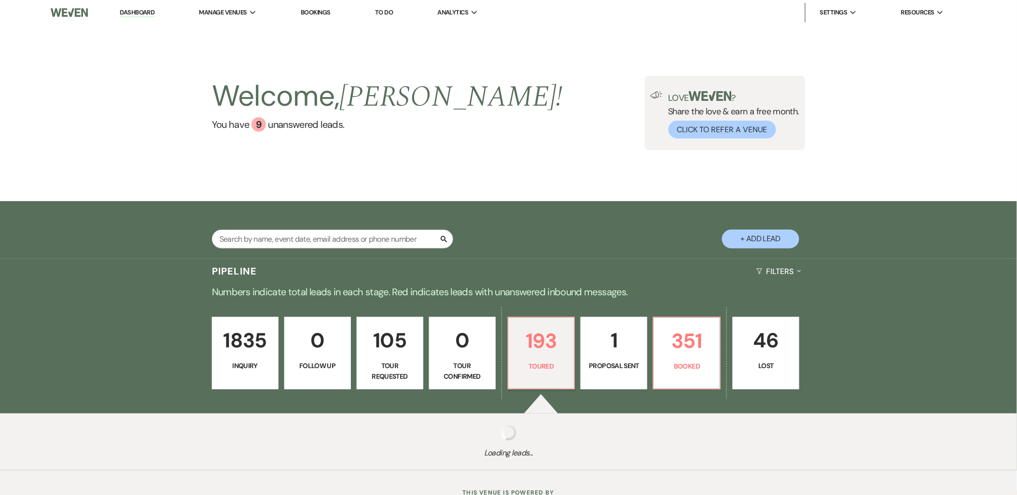
select select "5"
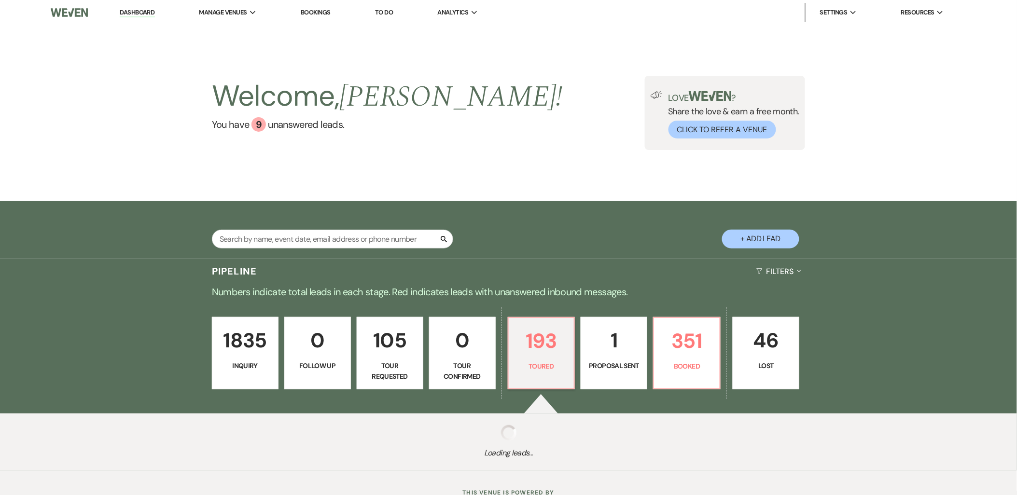
select select "5"
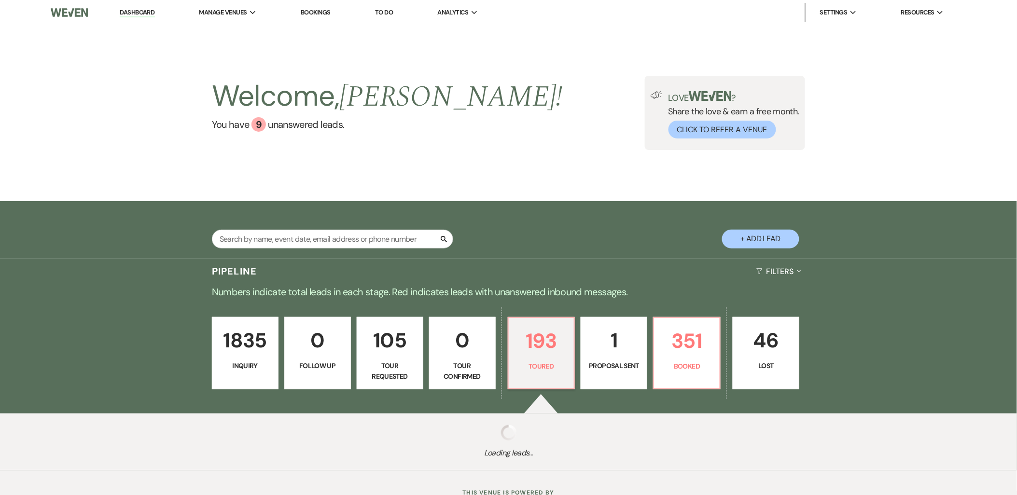
select select "5"
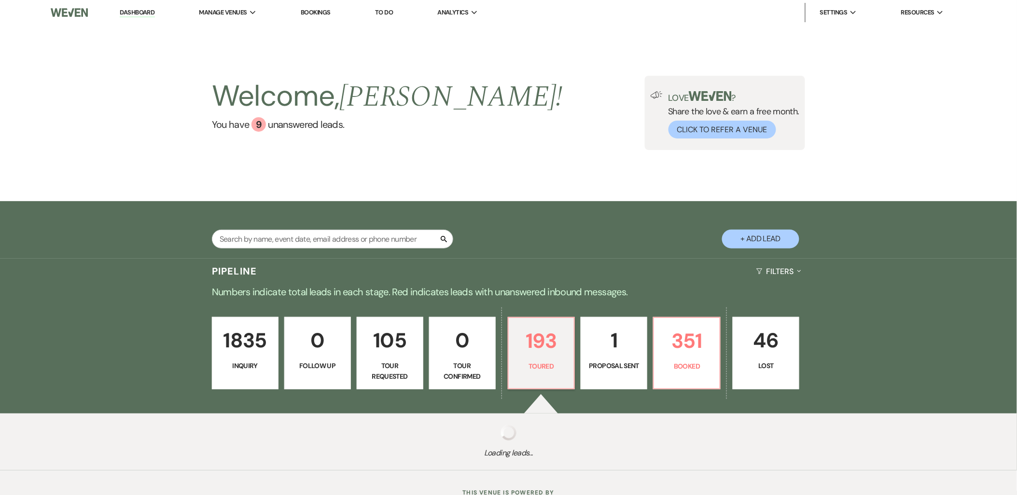
select select "5"
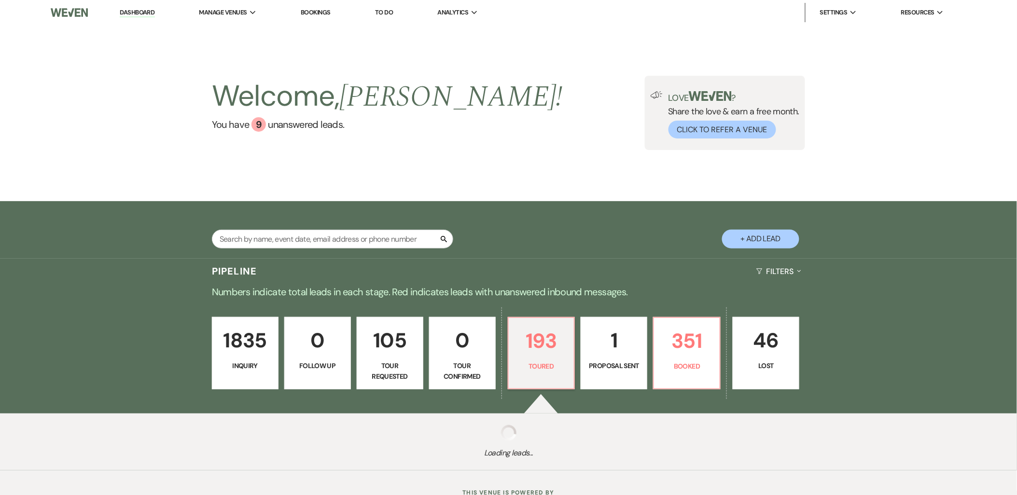
select select "5"
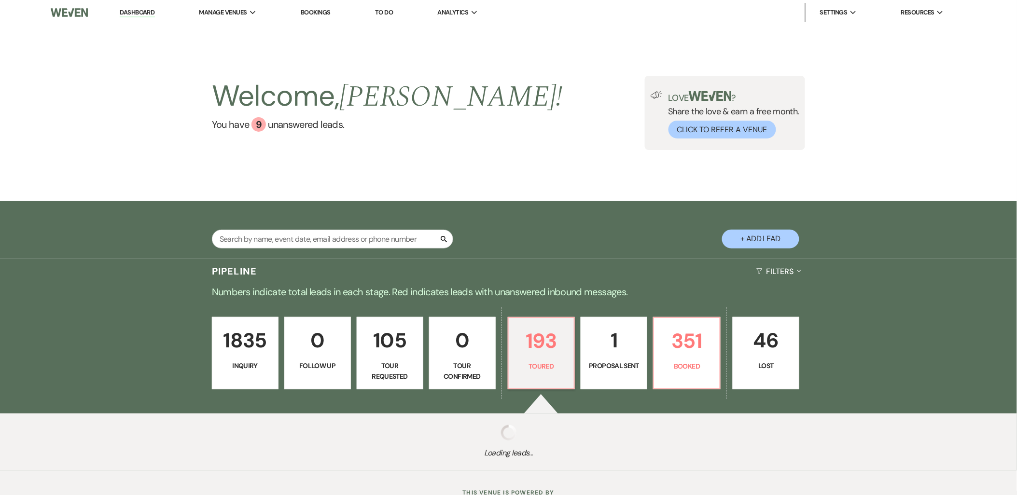
select select "5"
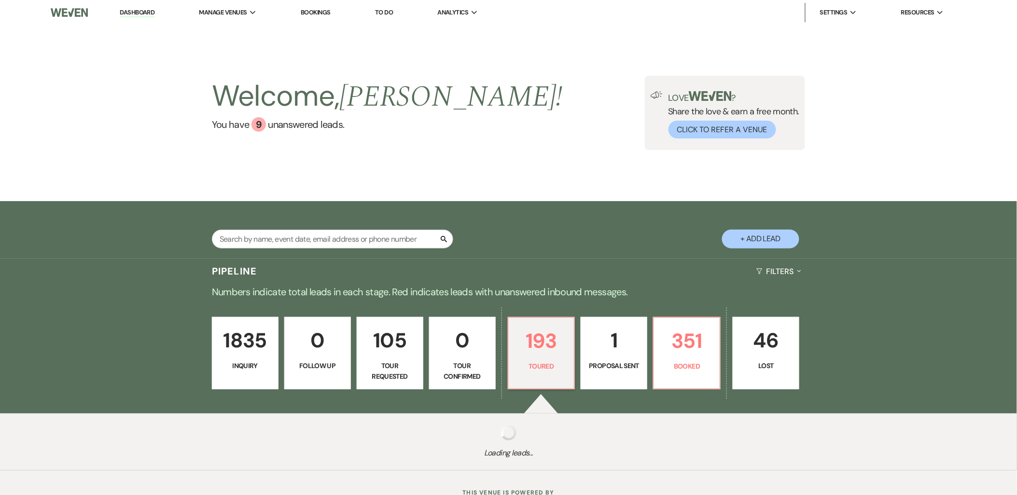
select select "5"
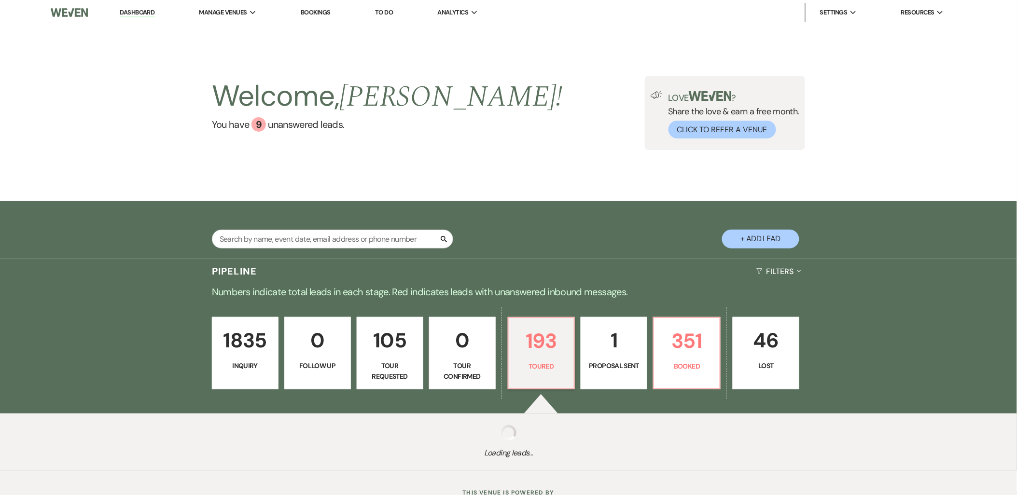
select select "5"
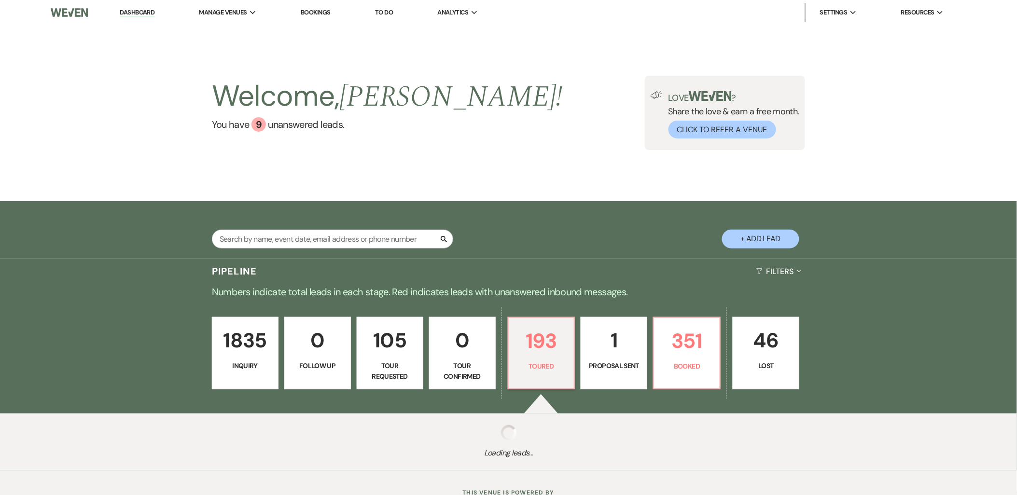
select select "5"
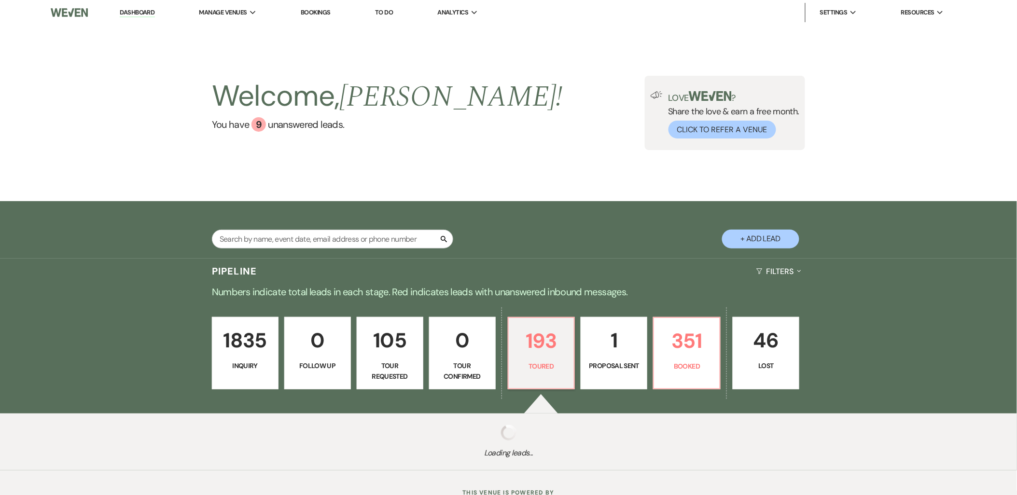
select select "5"
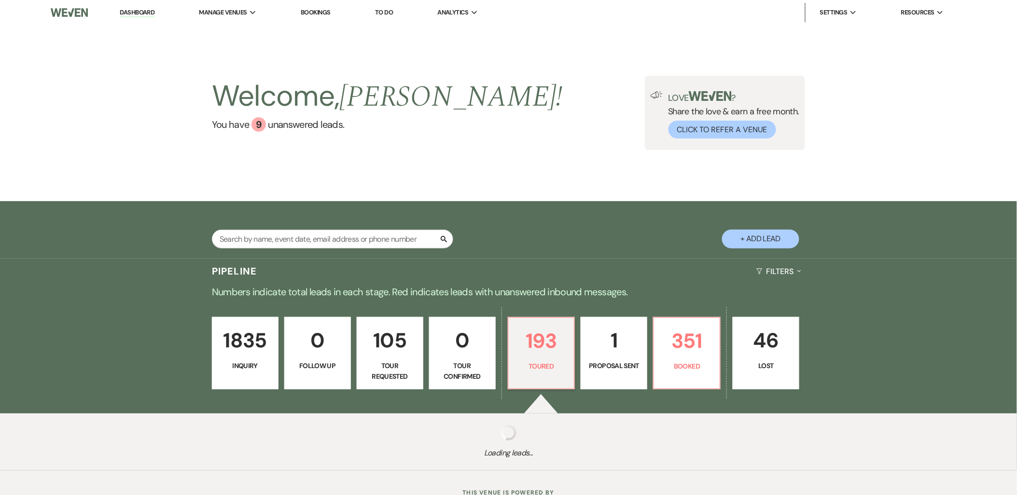
select select "5"
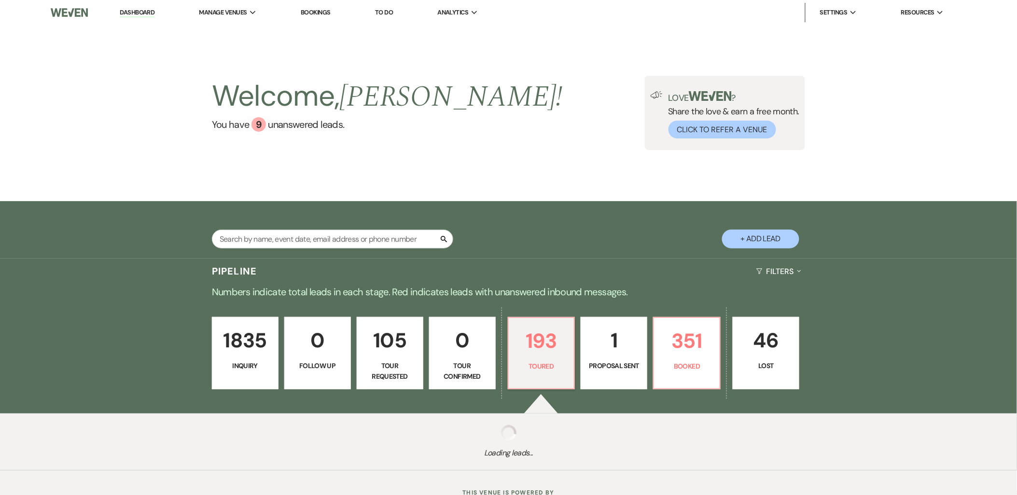
select select "5"
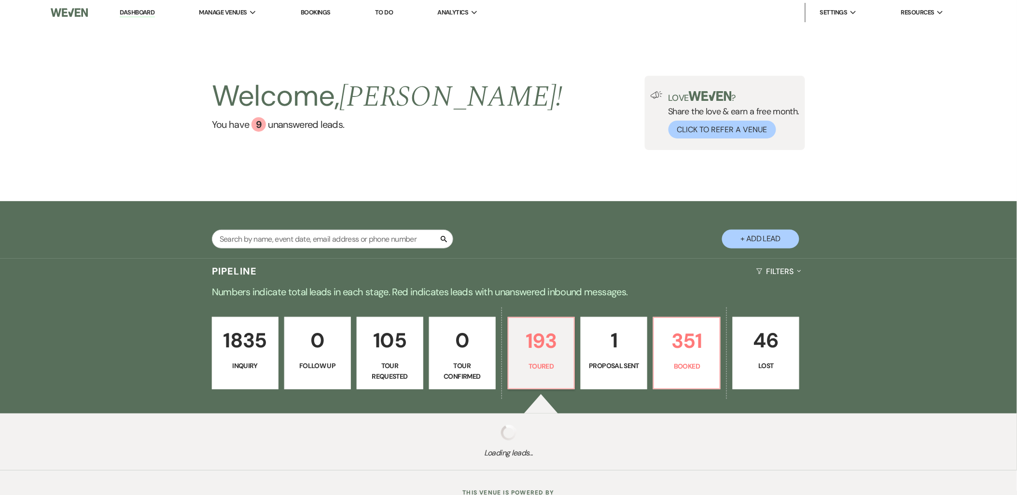
select select "5"
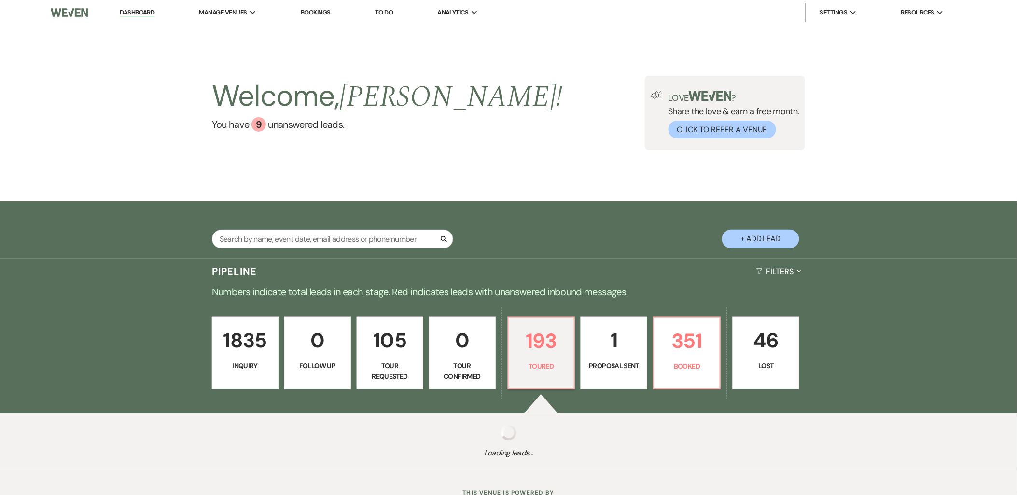
select select "5"
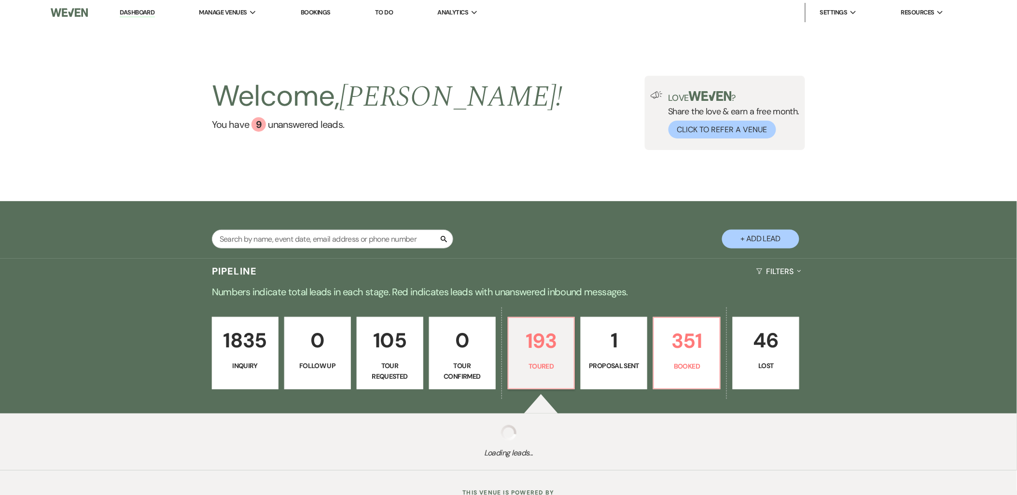
select select "5"
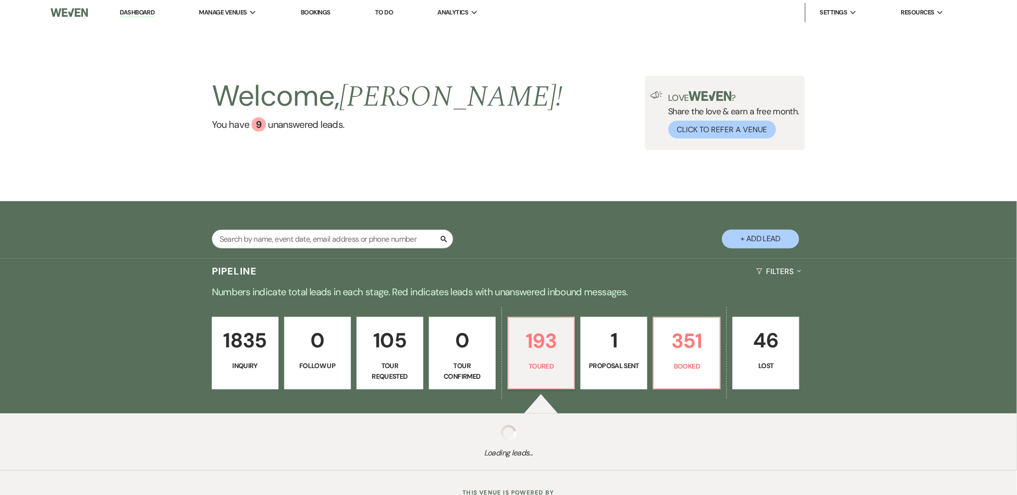
select select "5"
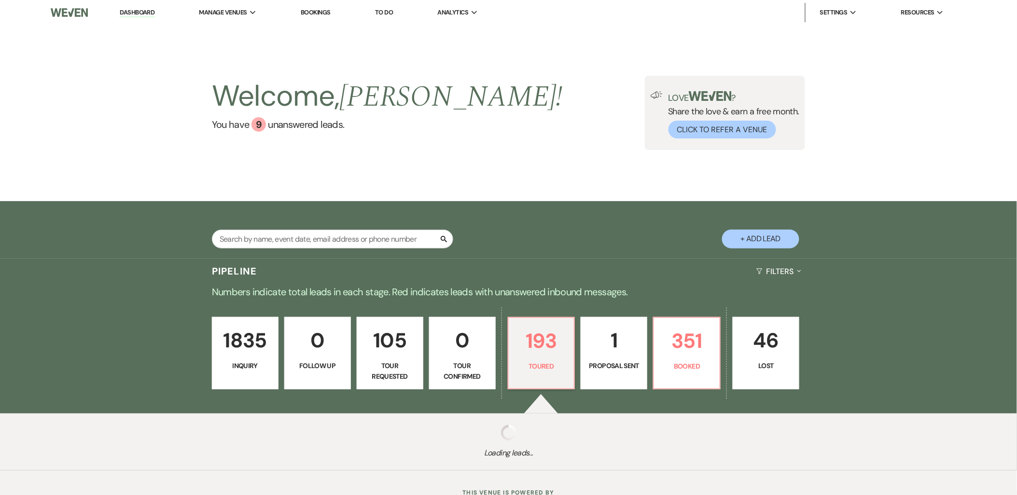
select select "5"
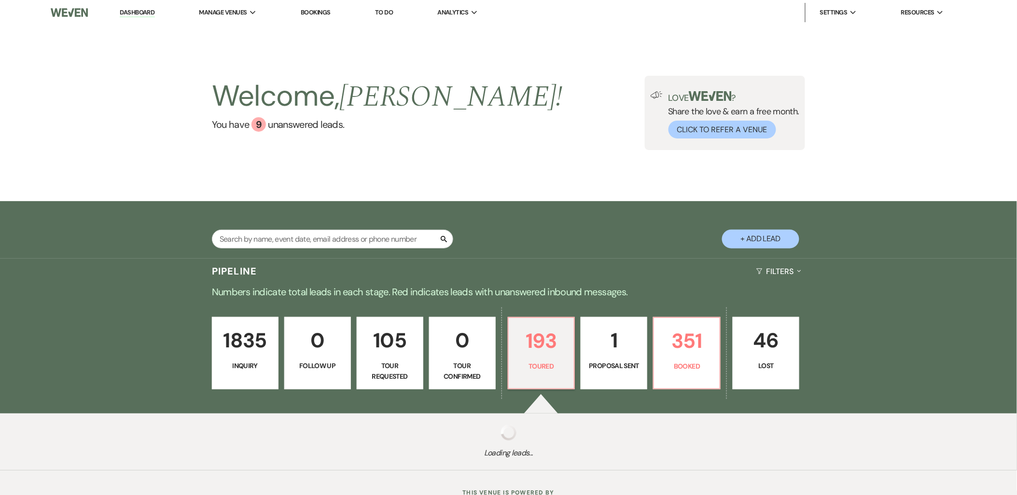
select select "5"
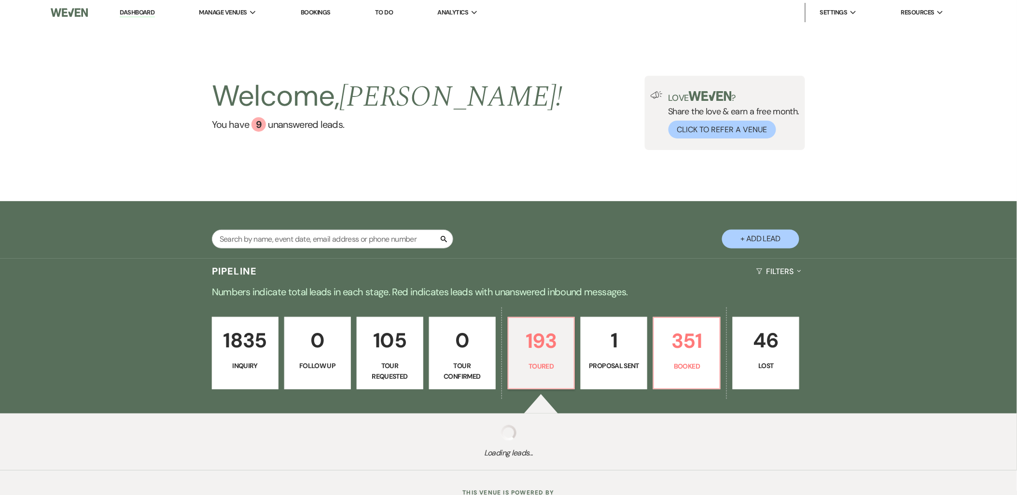
select select "5"
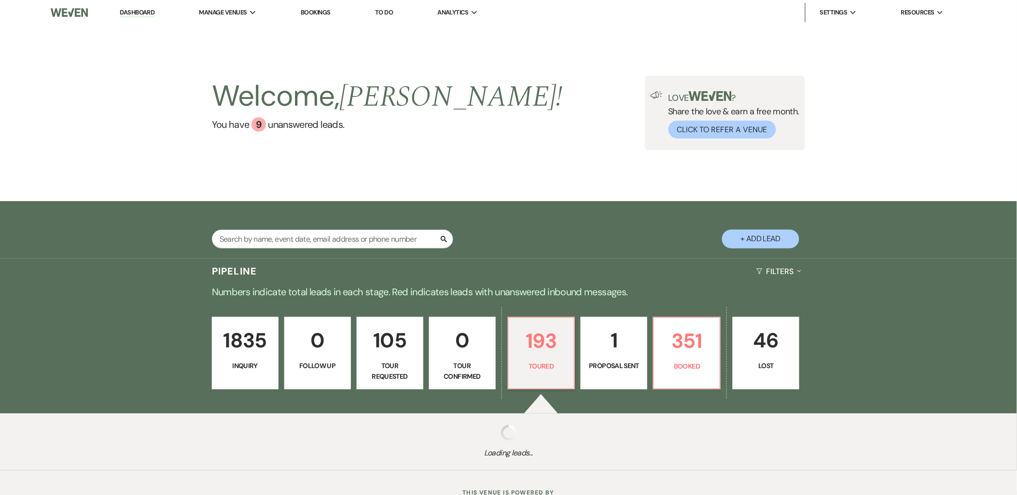
select select "5"
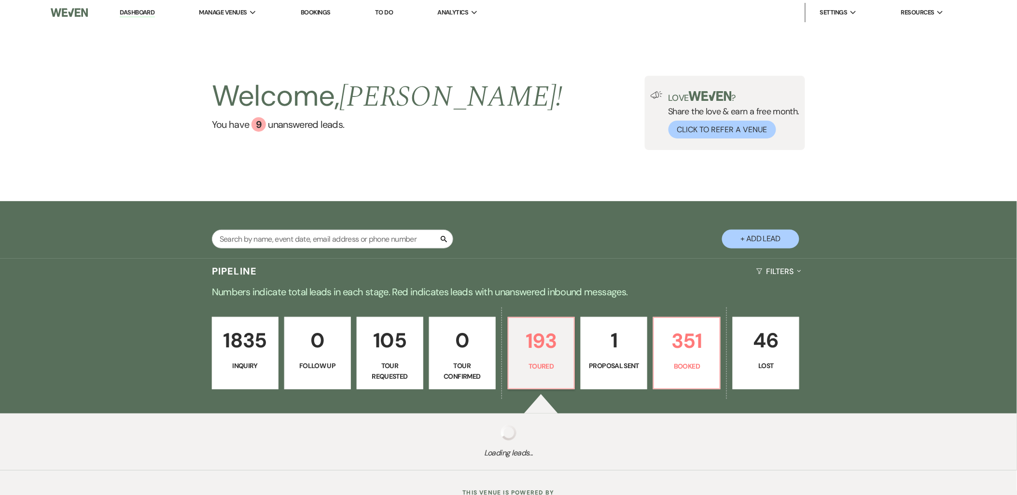
select select "5"
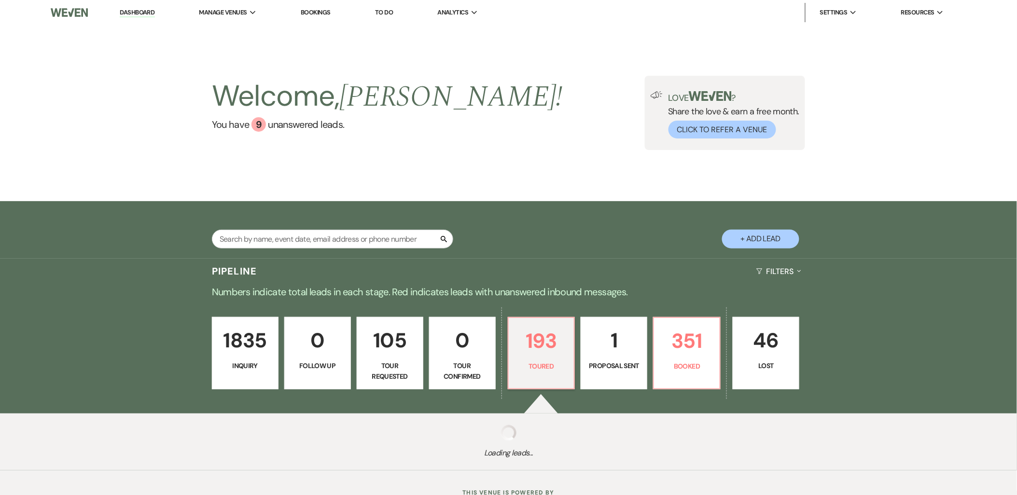
select select "5"
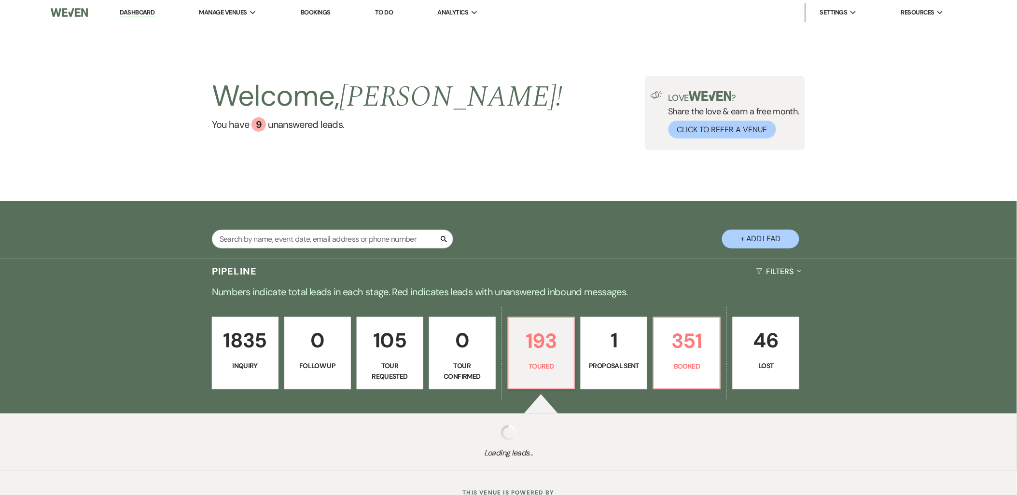
select select "5"
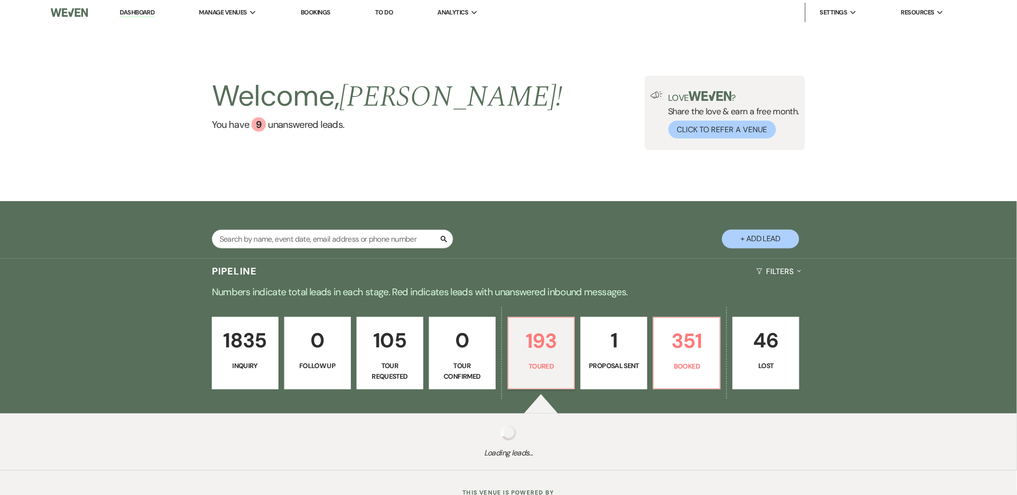
select select "5"
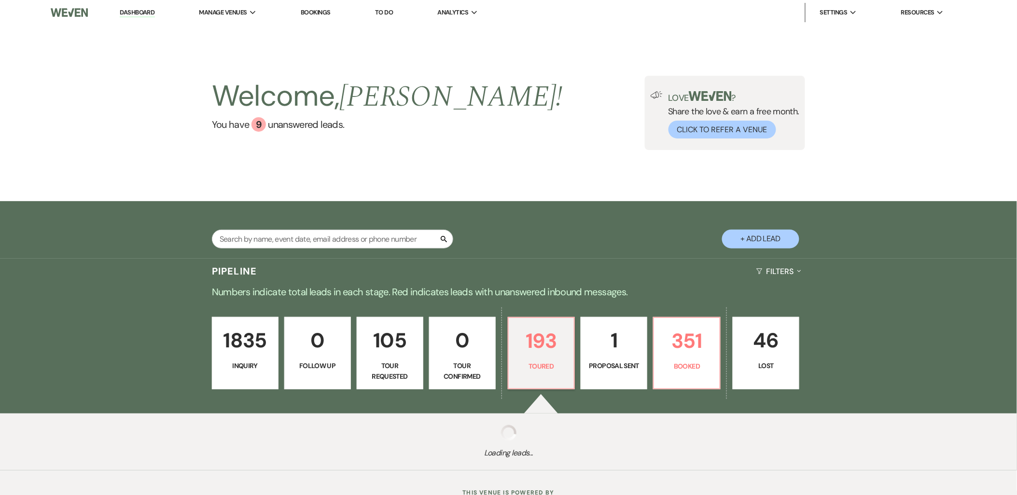
select select "5"
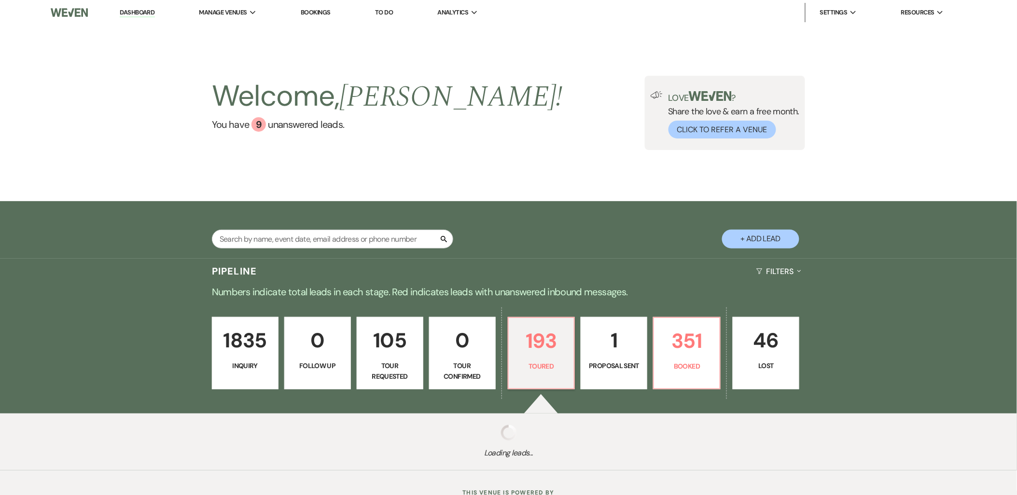
select select "5"
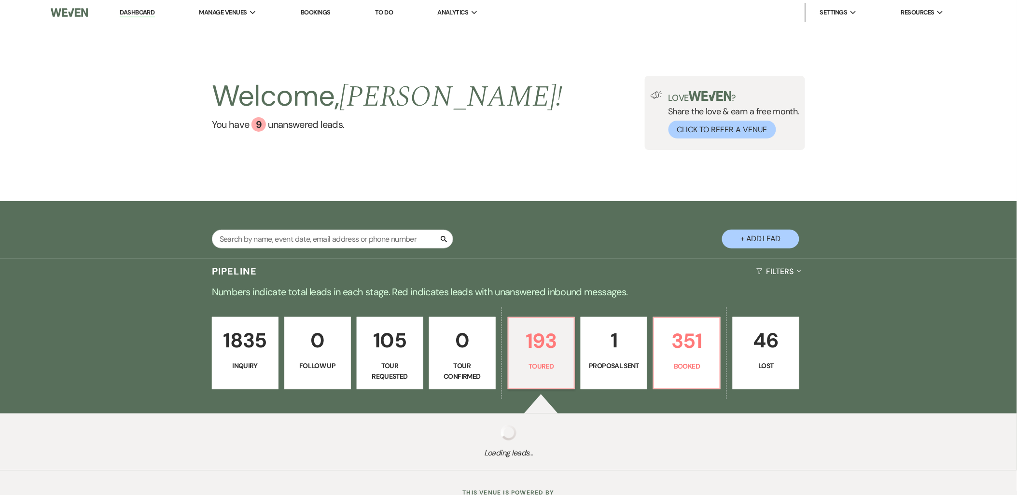
select select "5"
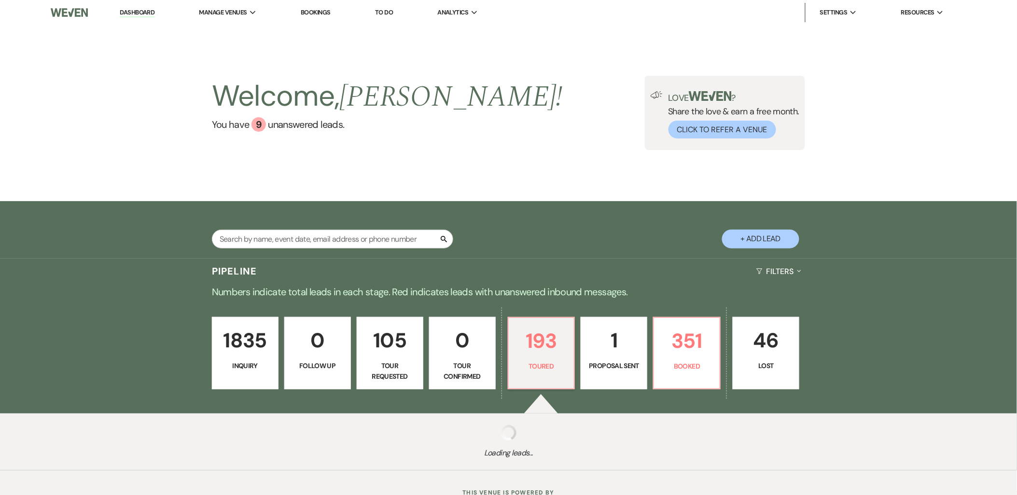
select select "5"
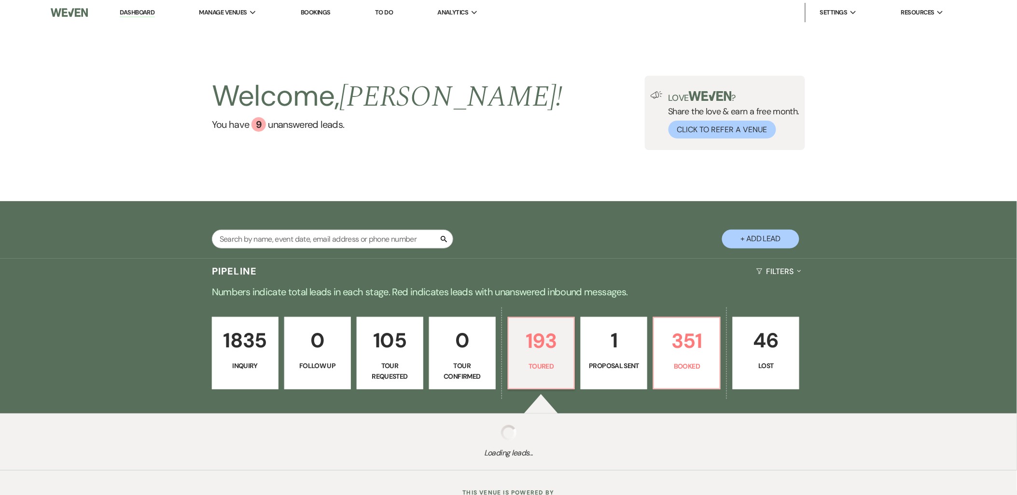
select select "5"
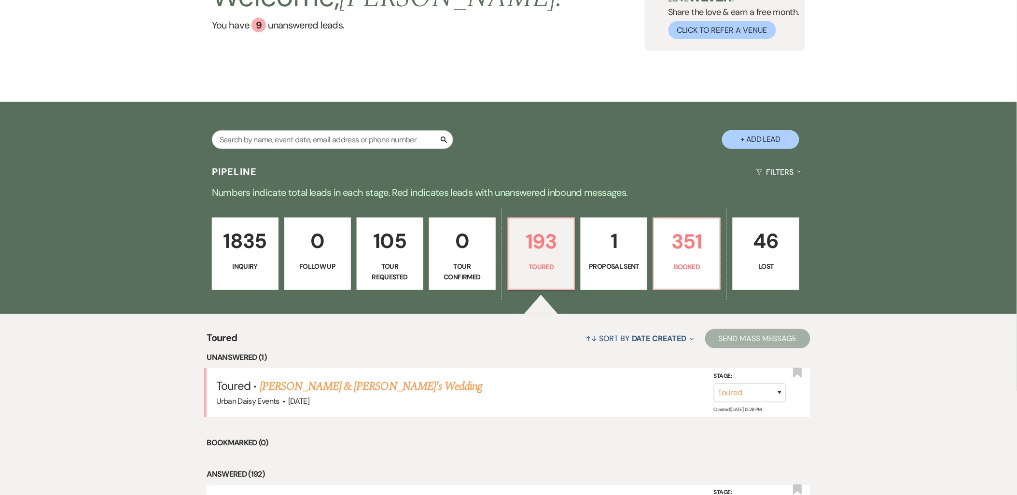
scroll to position [214, 0]
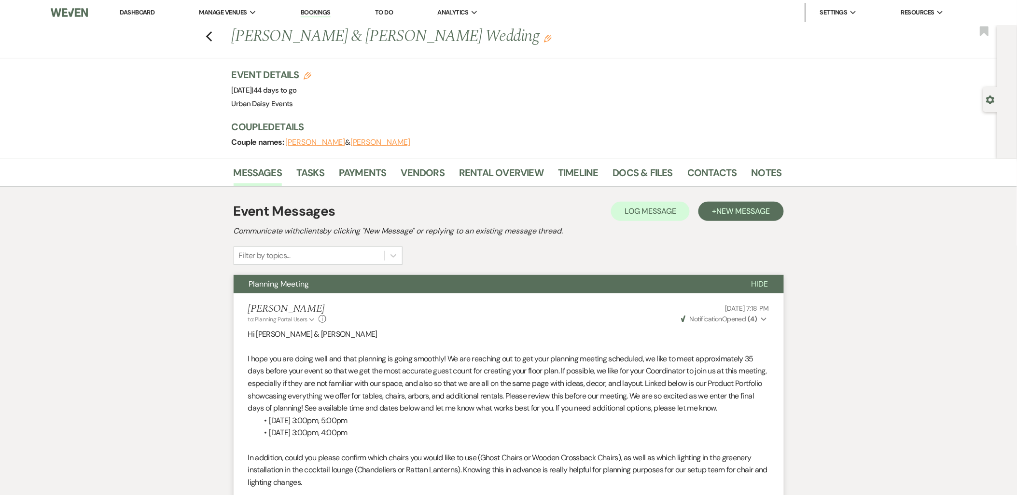
click at [0, 0] on li "Urban Daisy Events" at bounding box center [0, 0] width 0 height 0
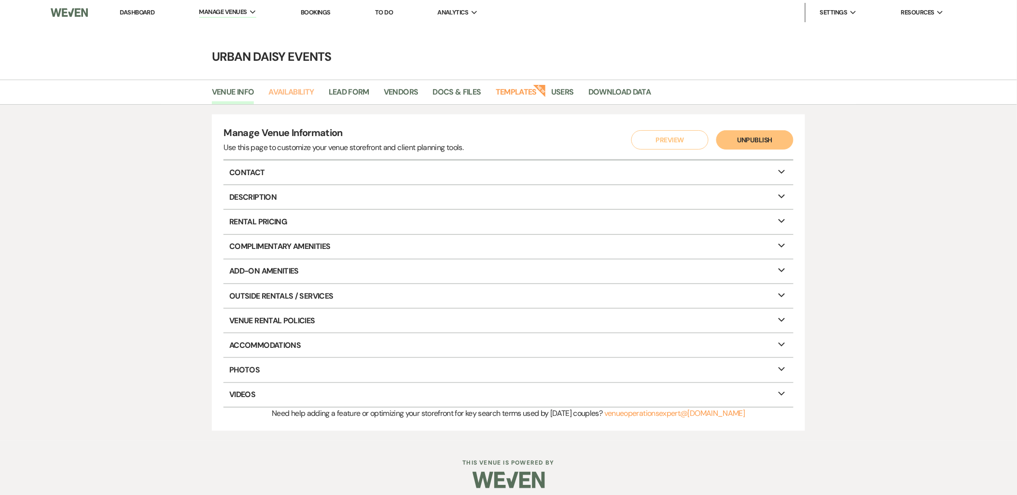
click at [297, 90] on link "Availability" at bounding box center [290, 95] width 45 height 18
select select "2"
select select "2026"
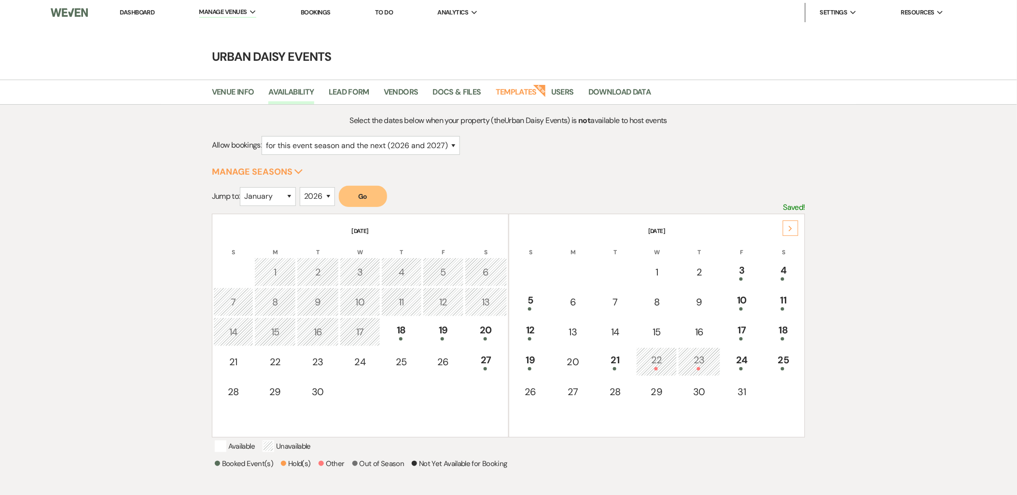
click at [787, 229] on div "Next" at bounding box center [790, 228] width 15 height 15
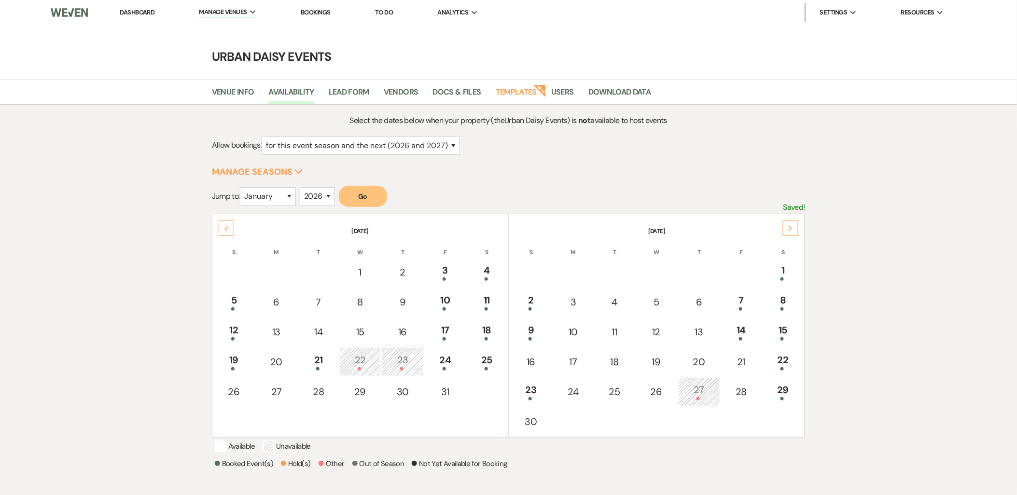
click at [787, 229] on div "Next" at bounding box center [790, 228] width 15 height 15
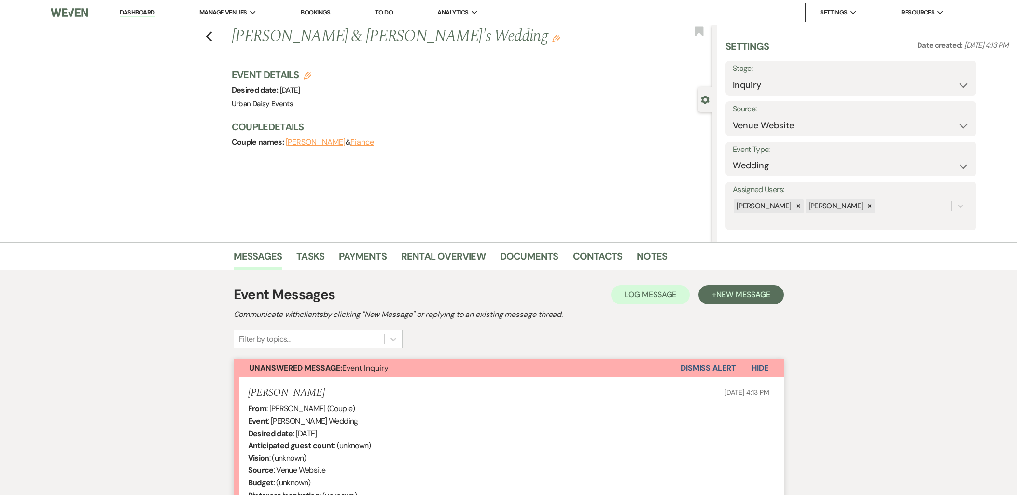
select select "5"
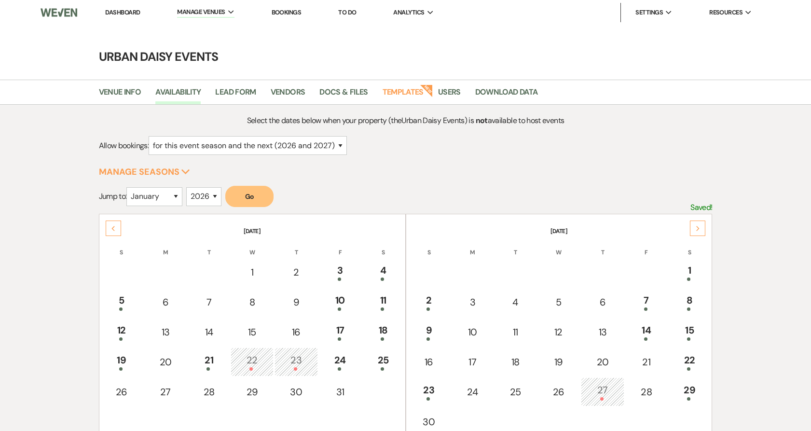
select select "2"
select select "2026"
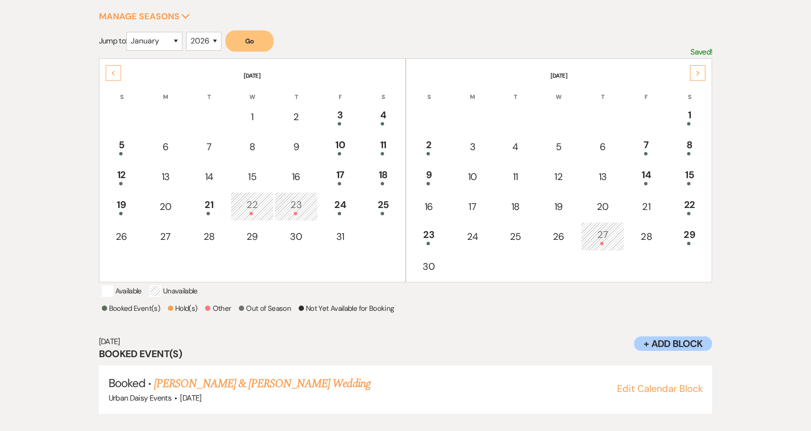
click at [703, 66] on div "Next" at bounding box center [697, 72] width 15 height 15
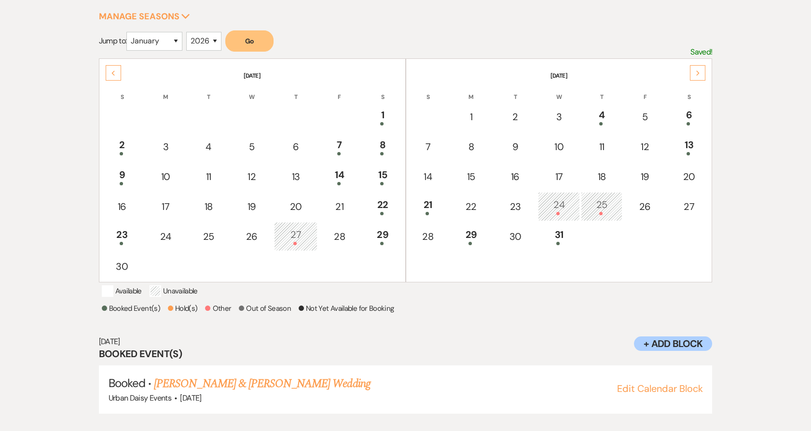
click at [703, 66] on div "Next" at bounding box center [697, 72] width 15 height 15
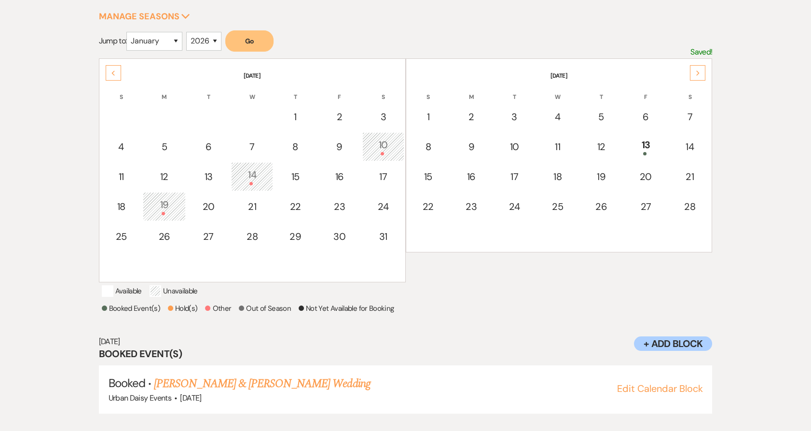
click at [703, 66] on div "Next" at bounding box center [697, 72] width 15 height 15
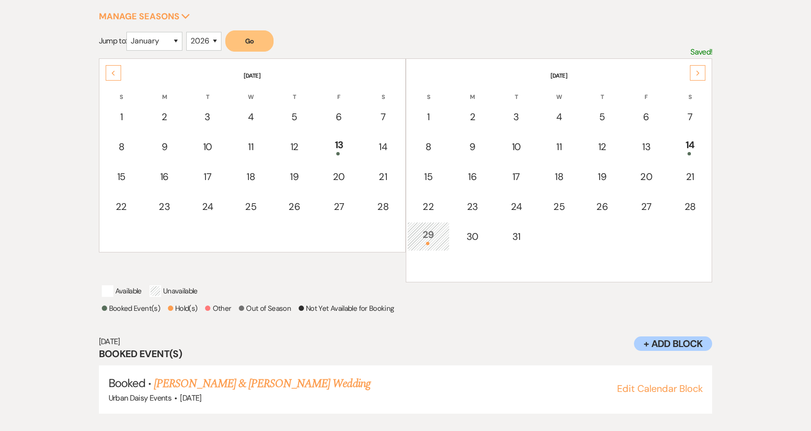
click at [703, 66] on div "Next" at bounding box center [697, 72] width 15 height 15
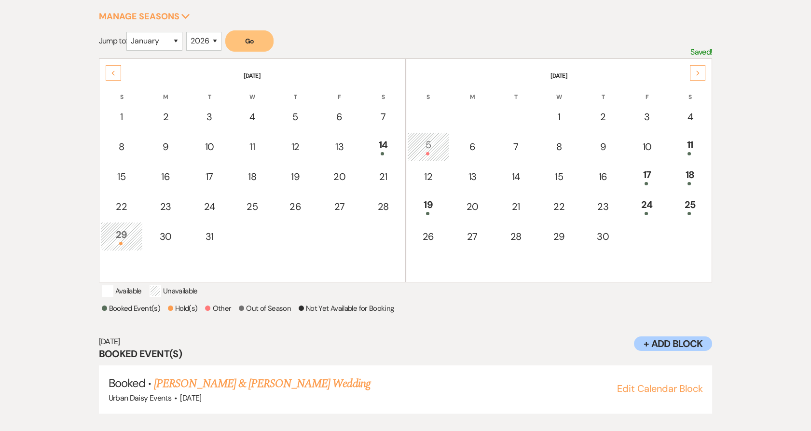
click at [703, 66] on div "Next" at bounding box center [697, 72] width 15 height 15
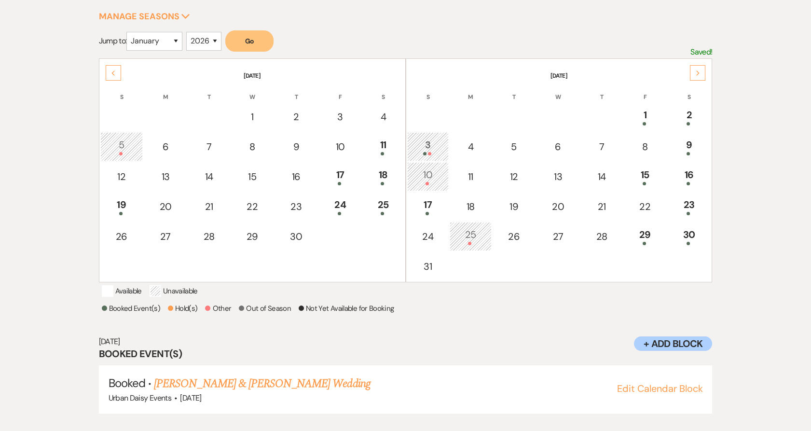
click at [703, 67] on div "Next" at bounding box center [697, 72] width 15 height 15
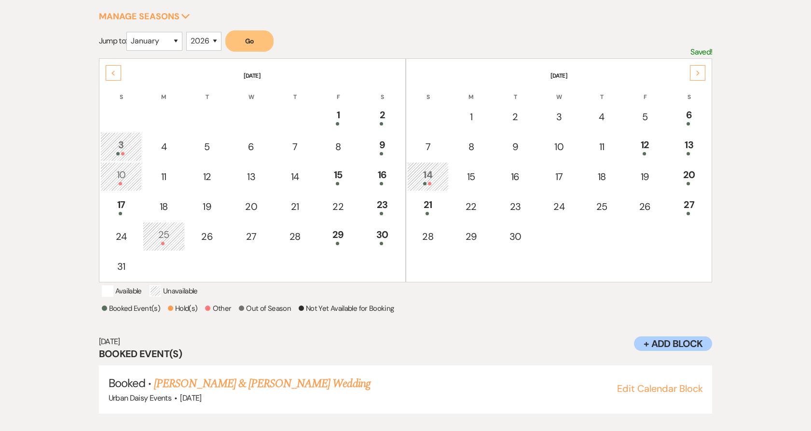
click at [703, 67] on div "Next" at bounding box center [697, 72] width 15 height 15
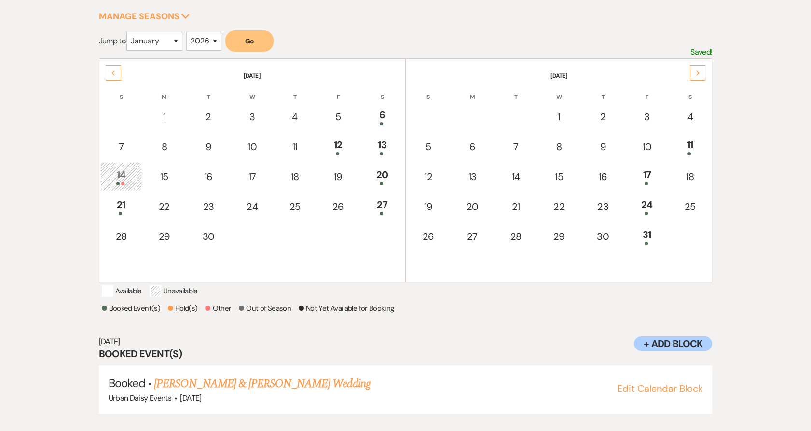
click at [703, 67] on div "Next" at bounding box center [697, 72] width 15 height 15
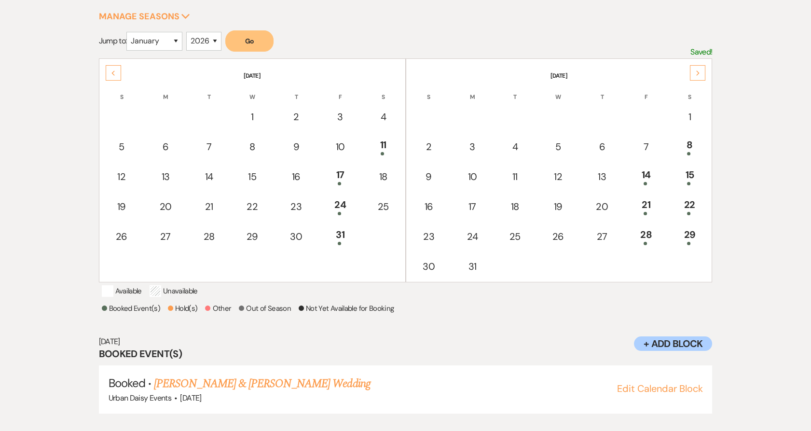
click at [703, 67] on div "Next" at bounding box center [697, 72] width 15 height 15
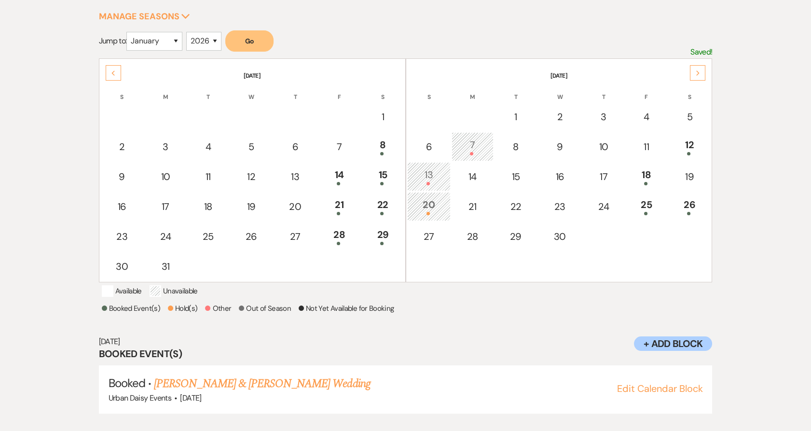
click at [703, 67] on div "Next" at bounding box center [697, 72] width 15 height 15
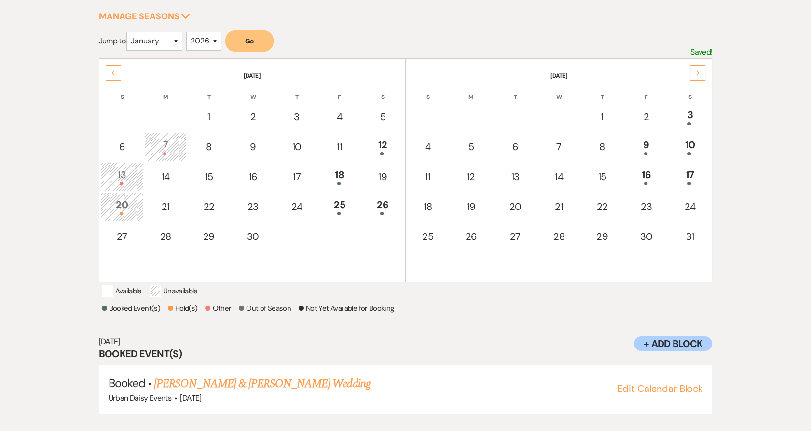
click at [652, 171] on div "16" at bounding box center [646, 176] width 33 height 18
click at [168, 383] on link "Rebecca & Scott's Wedding" at bounding box center [262, 383] width 216 height 17
click at [644, 174] on div "16" at bounding box center [646, 177] width 33 height 18
click at [704, 70] on div "Next" at bounding box center [697, 73] width 15 height 15
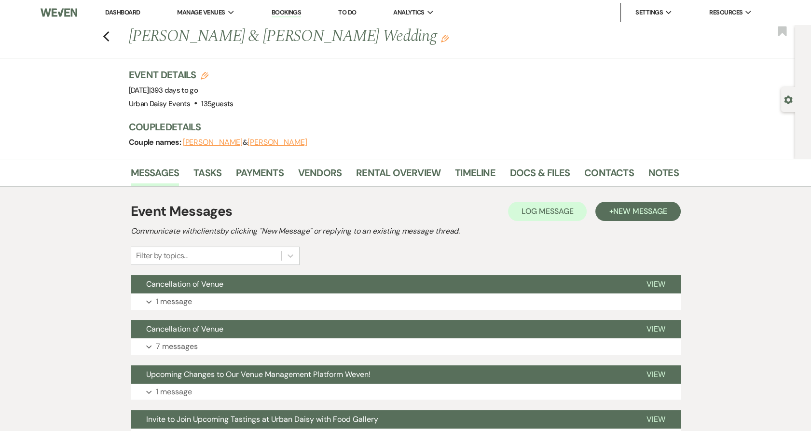
click at [227, 304] on button "Expand 1 message" at bounding box center [406, 301] width 550 height 16
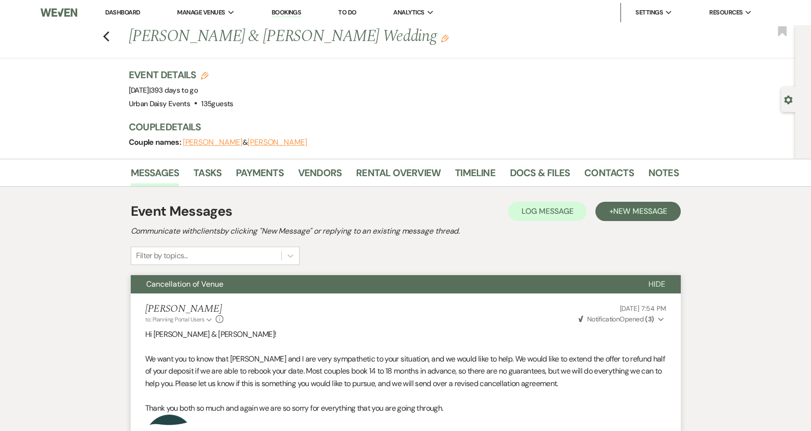
click at [110, 38] on icon "Previous" at bounding box center [106, 37] width 7 height 12
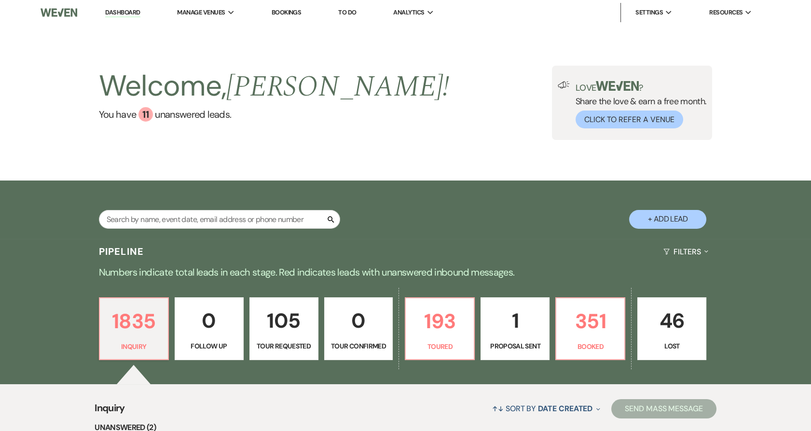
click at [203, 47] on div "Welcome, [PERSON_NAME] ! You have 11 unanswered lead s . Love ? Share the love …" at bounding box center [405, 102] width 811 height 155
click at [207, 40] on div "Welcome, [PERSON_NAME] ! You have 11 unanswered lead s . Love ? Share the love …" at bounding box center [405, 102] width 811 height 155
